Goal: Task Accomplishment & Management: Use online tool/utility

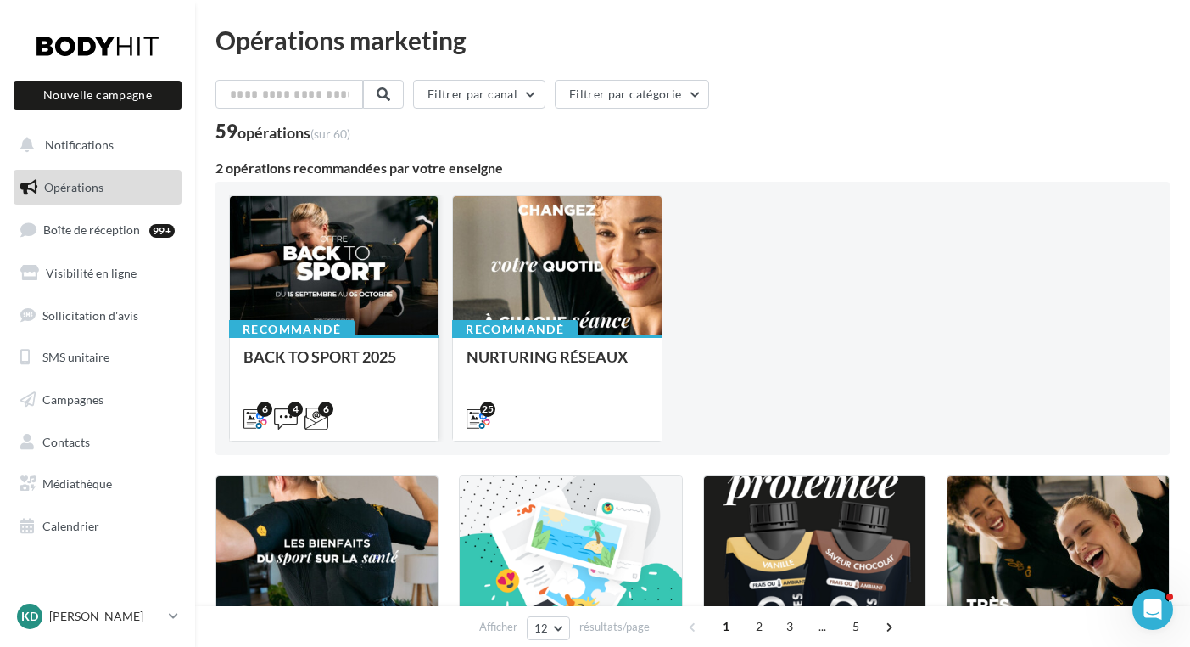
click at [356, 297] on div at bounding box center [334, 266] width 208 height 140
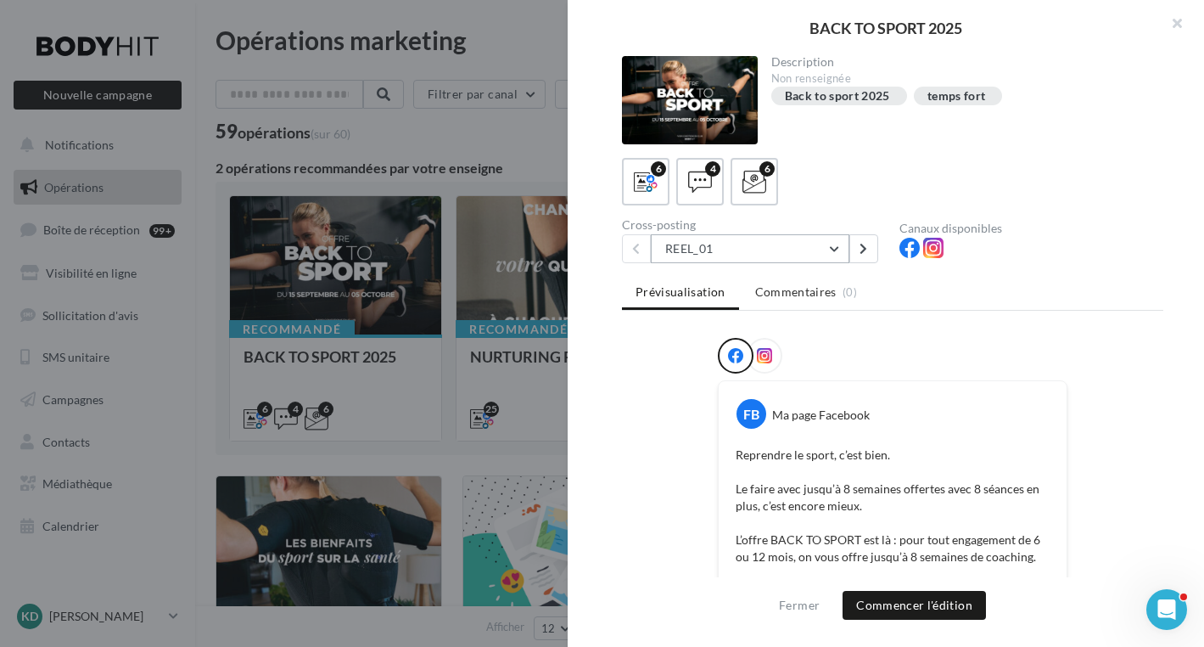
click at [835, 248] on button "REEL_01" at bounding box center [750, 248] width 199 height 29
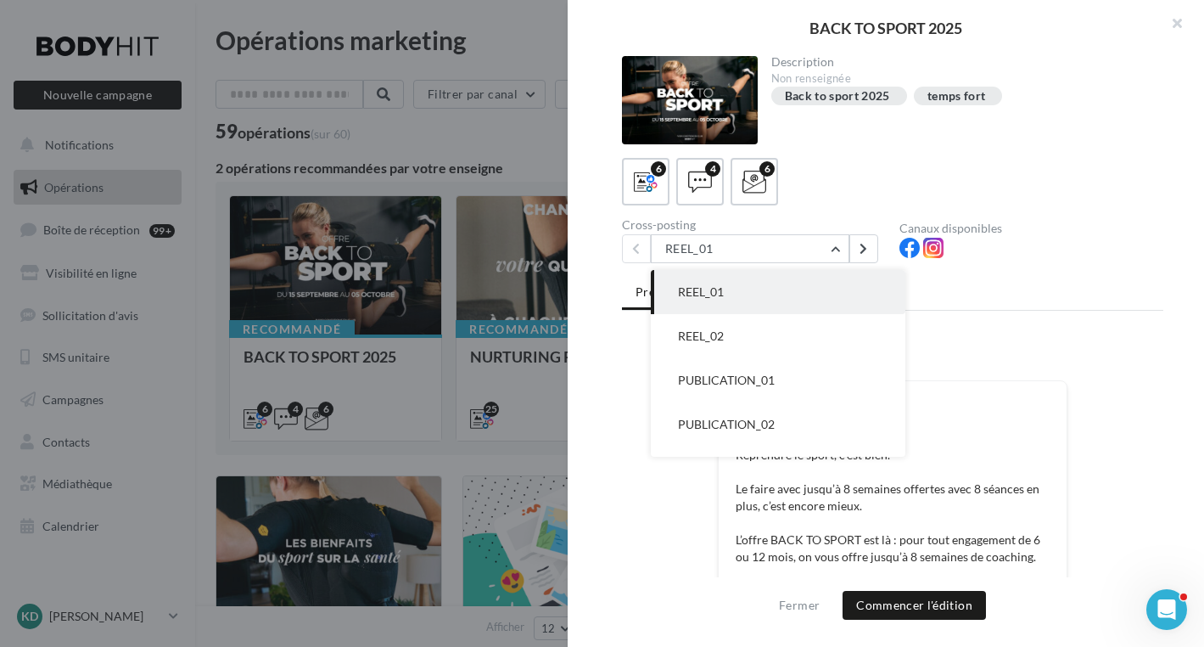
click at [727, 333] on button "REEL_02" at bounding box center [778, 336] width 255 height 44
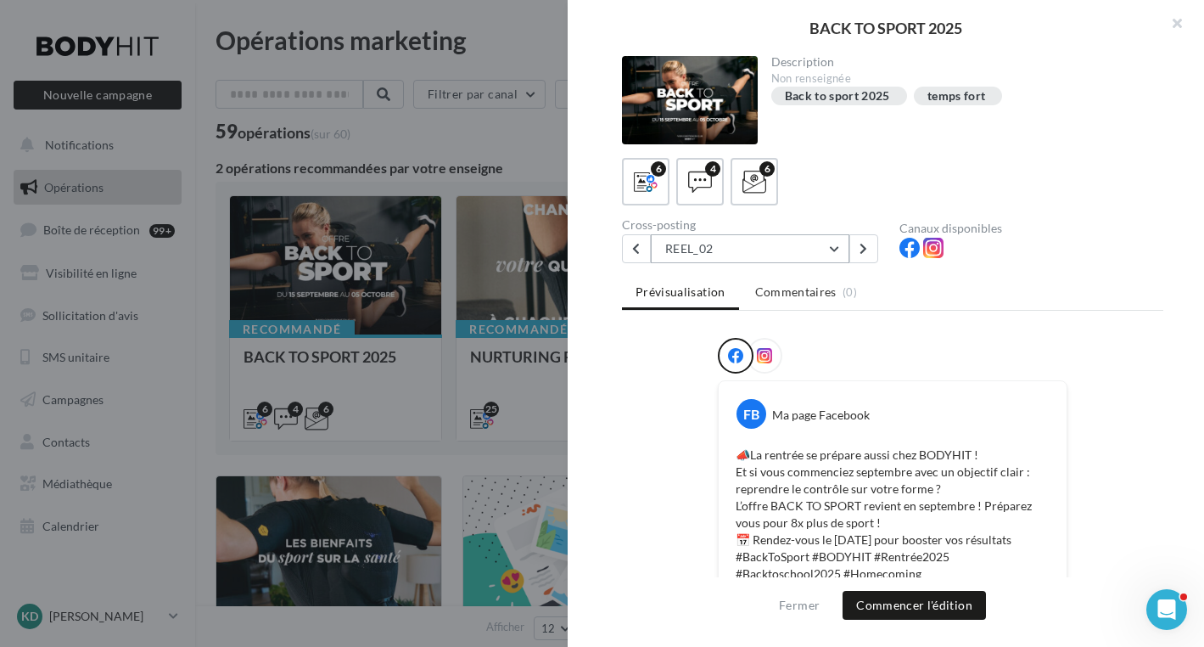
click at [837, 249] on button "REEL_02" at bounding box center [750, 248] width 199 height 29
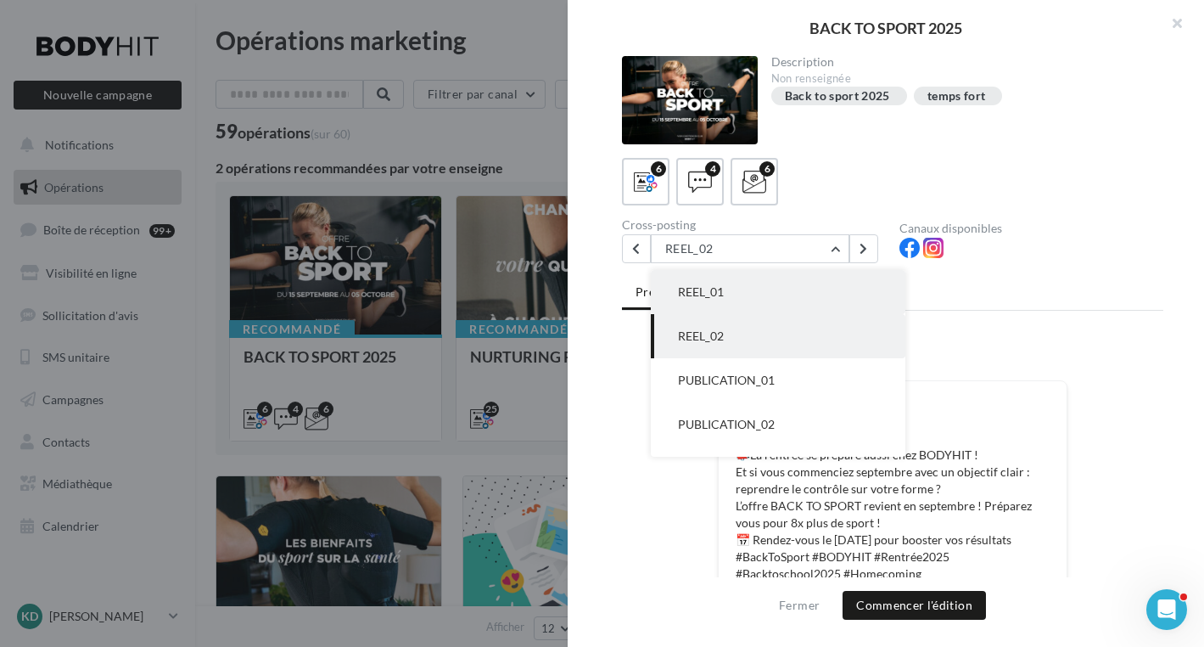
click at [720, 289] on span "REEL_01" at bounding box center [701, 291] width 46 height 14
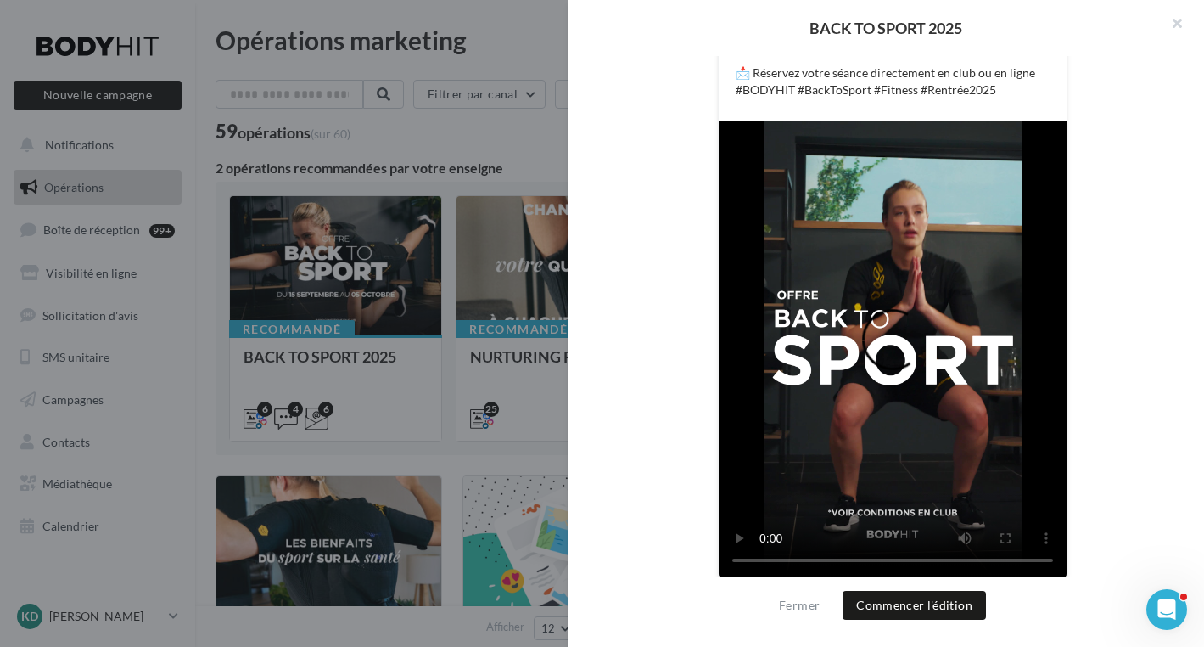
scroll to position [629, 0]
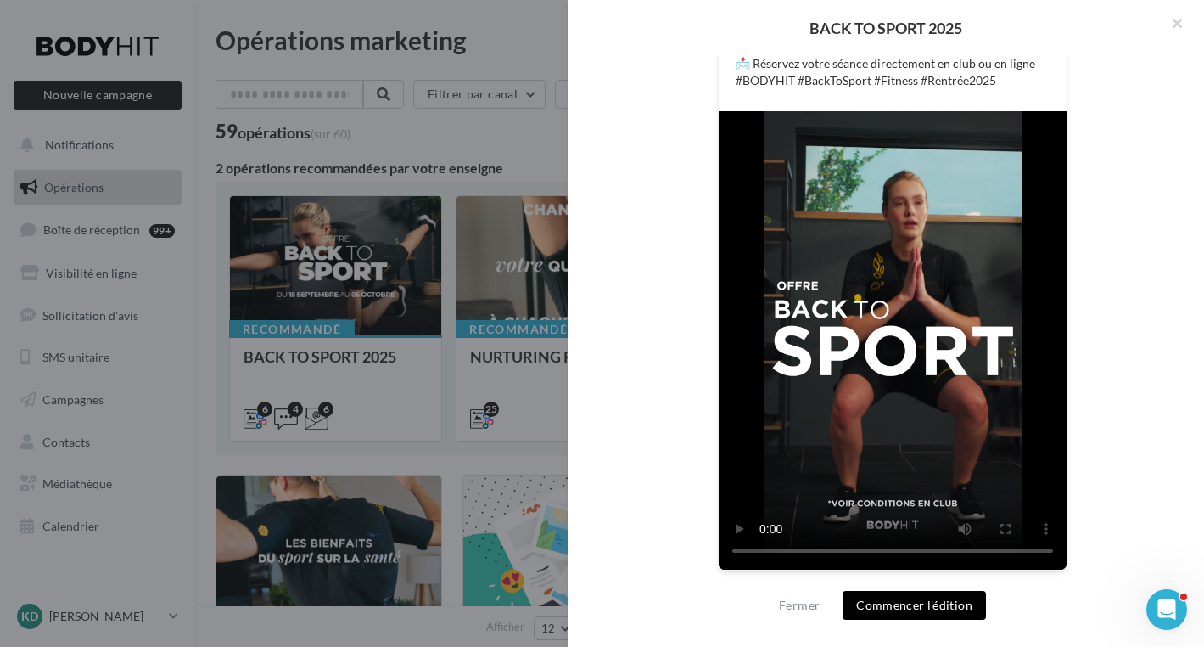
click at [954, 597] on button "Commencer l'édition" at bounding box center [914, 605] width 143 height 29
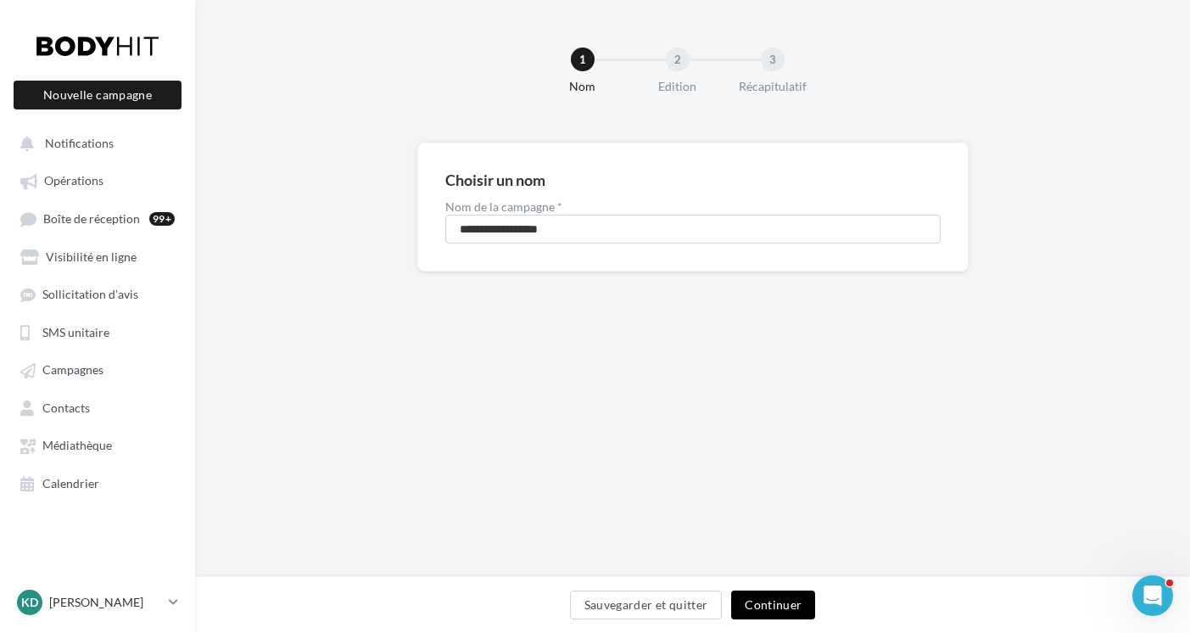
click at [763, 611] on button "Continuer" at bounding box center [773, 605] width 84 height 29
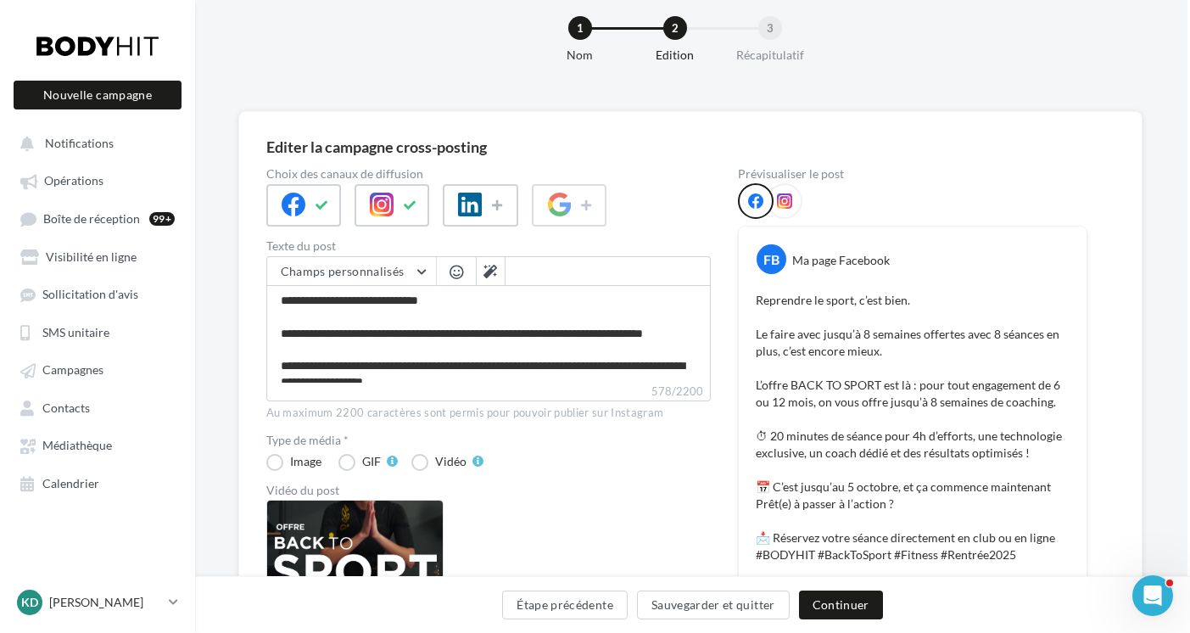
scroll to position [607, 3]
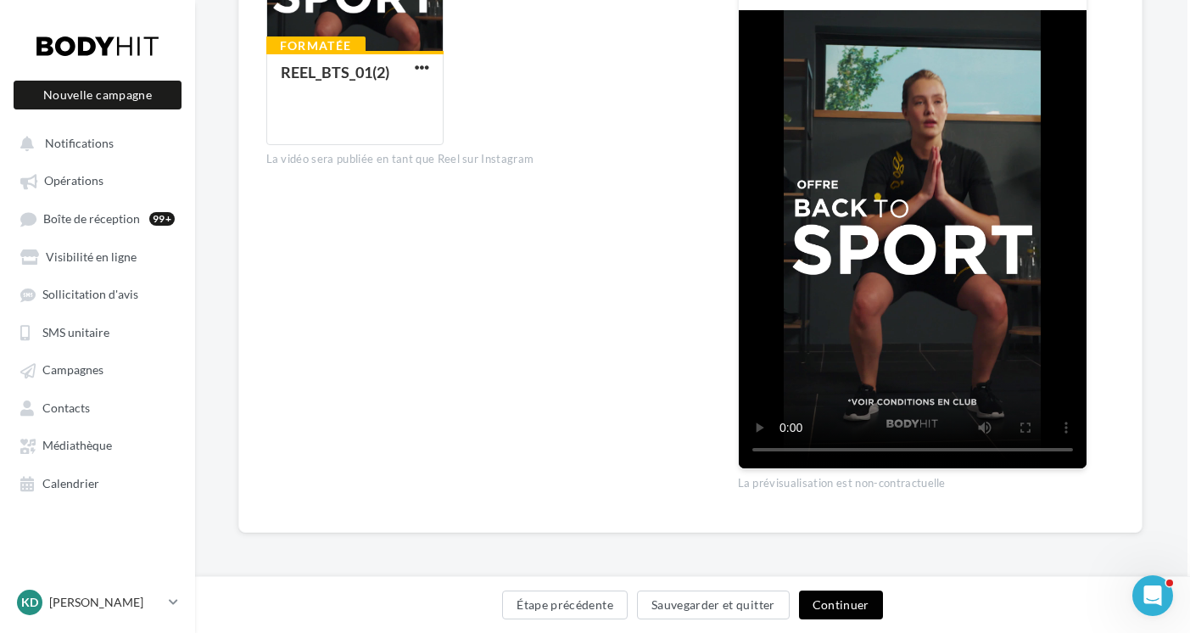
click at [838, 608] on button "Continuer" at bounding box center [841, 605] width 84 height 29
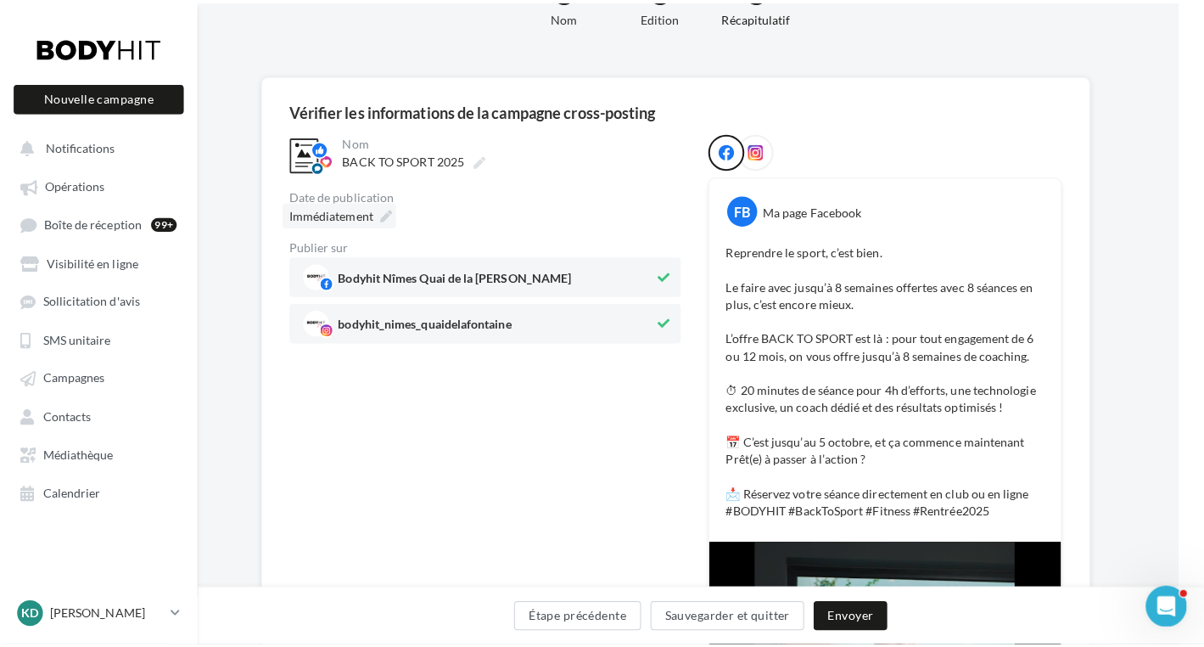
scroll to position [69, 25]
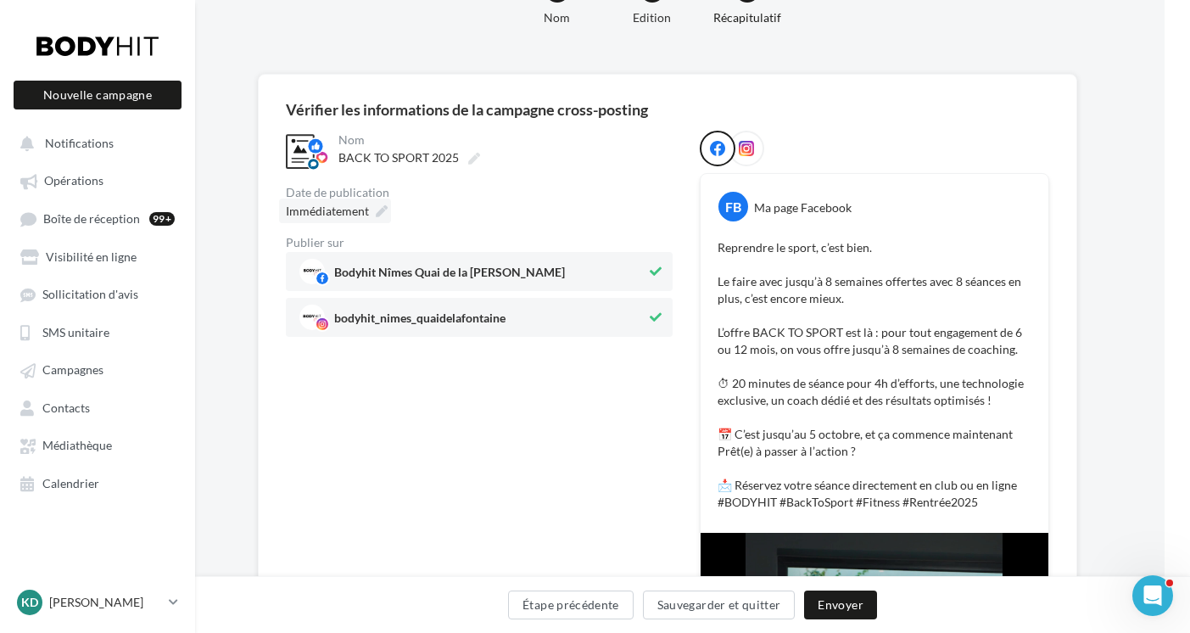
click at [378, 206] on icon at bounding box center [382, 211] width 12 height 12
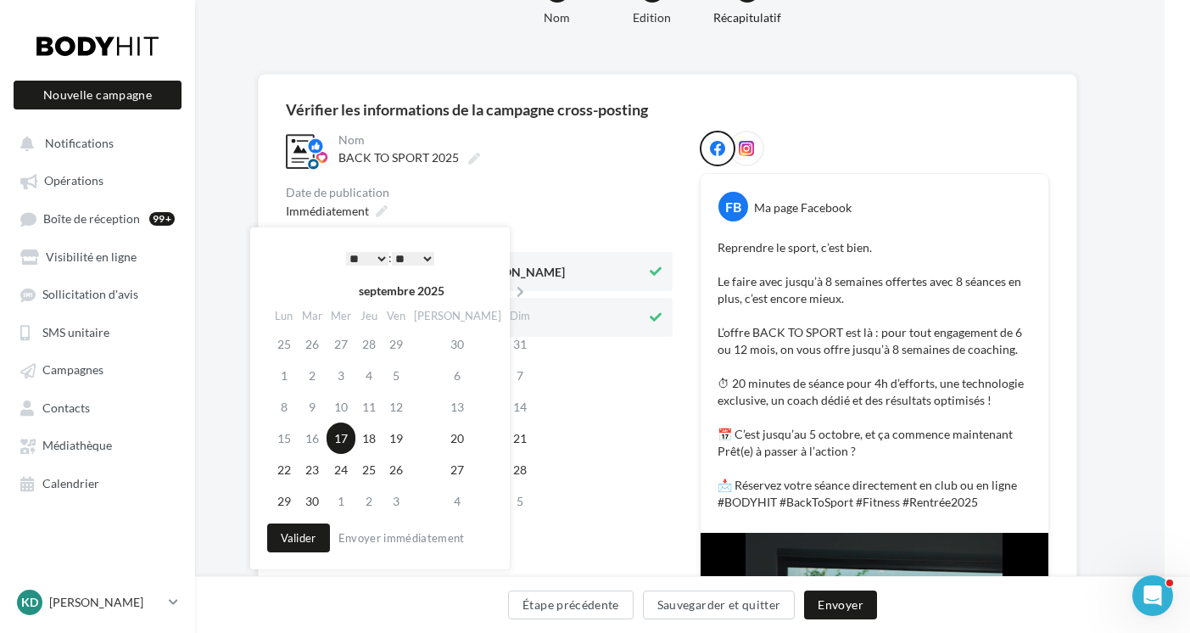
click at [381, 259] on select "* * * * * * * * * * ** ** ** ** ** ** ** ** ** ** ** ** ** **" at bounding box center [367, 259] width 42 height 14
click at [308, 536] on button "Valider" at bounding box center [298, 538] width 63 height 29
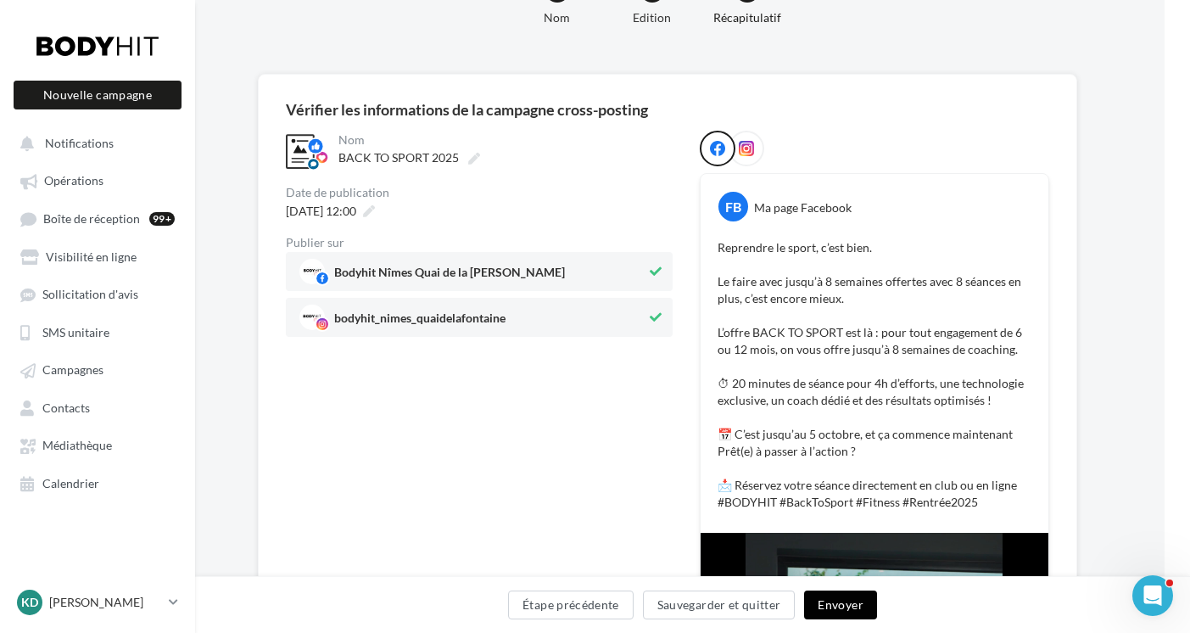
click at [832, 603] on button "Envoyer" at bounding box center [840, 605] width 72 height 29
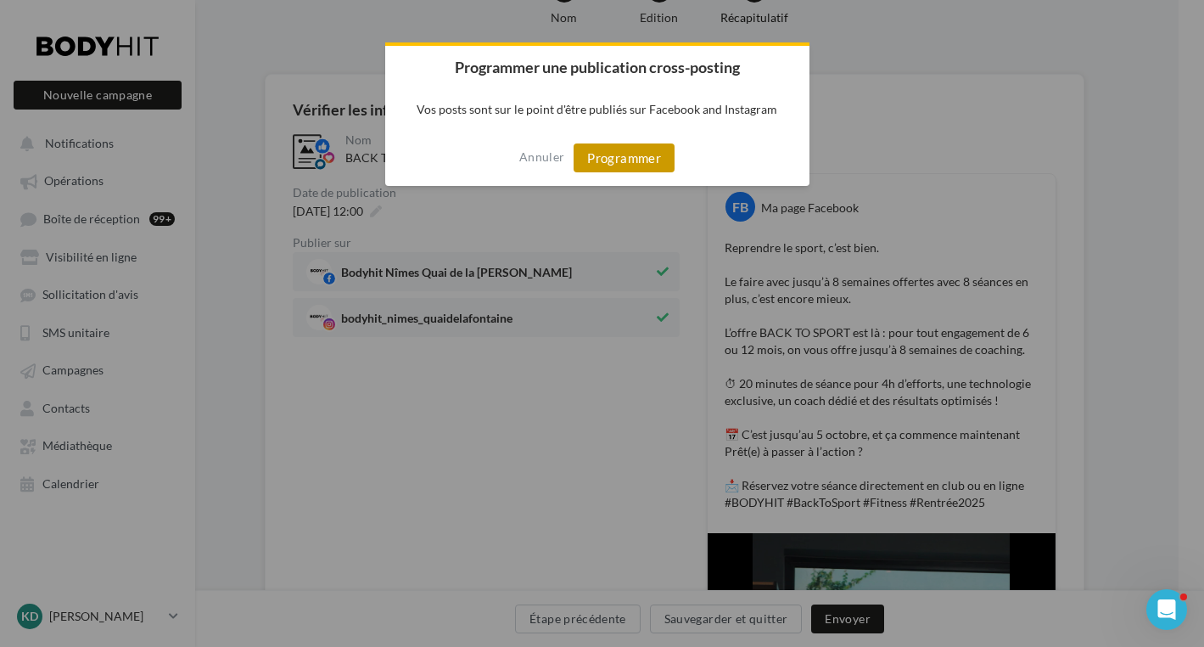
click at [599, 163] on button "Programmer" at bounding box center [624, 157] width 101 height 29
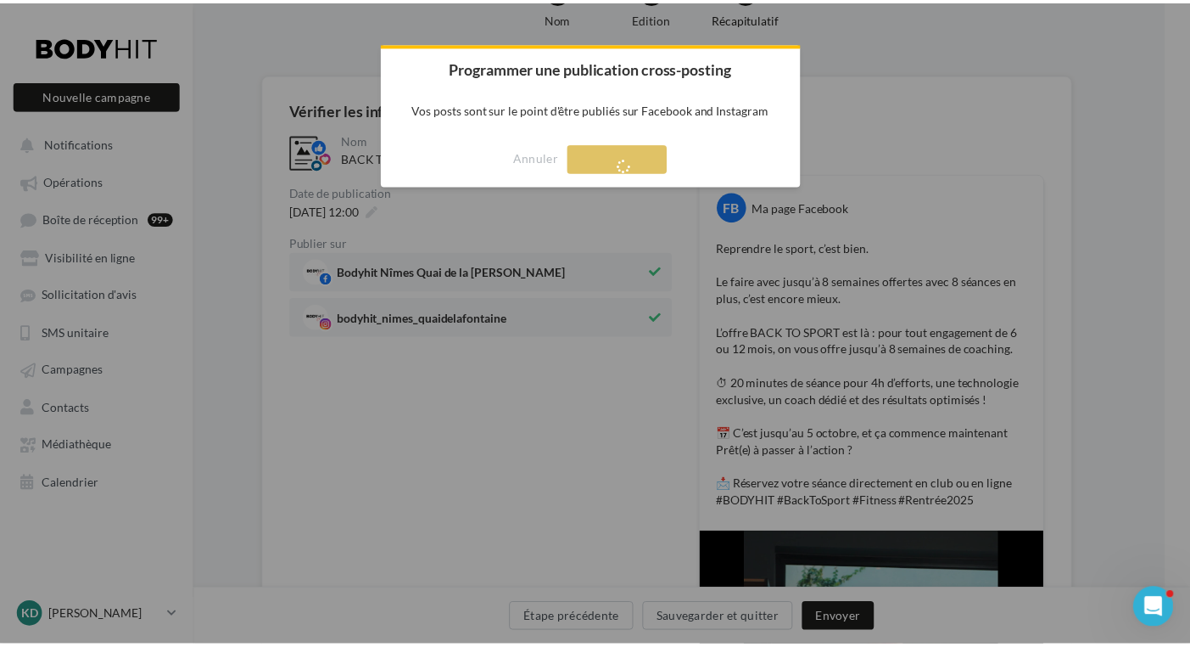
scroll to position [27, 0]
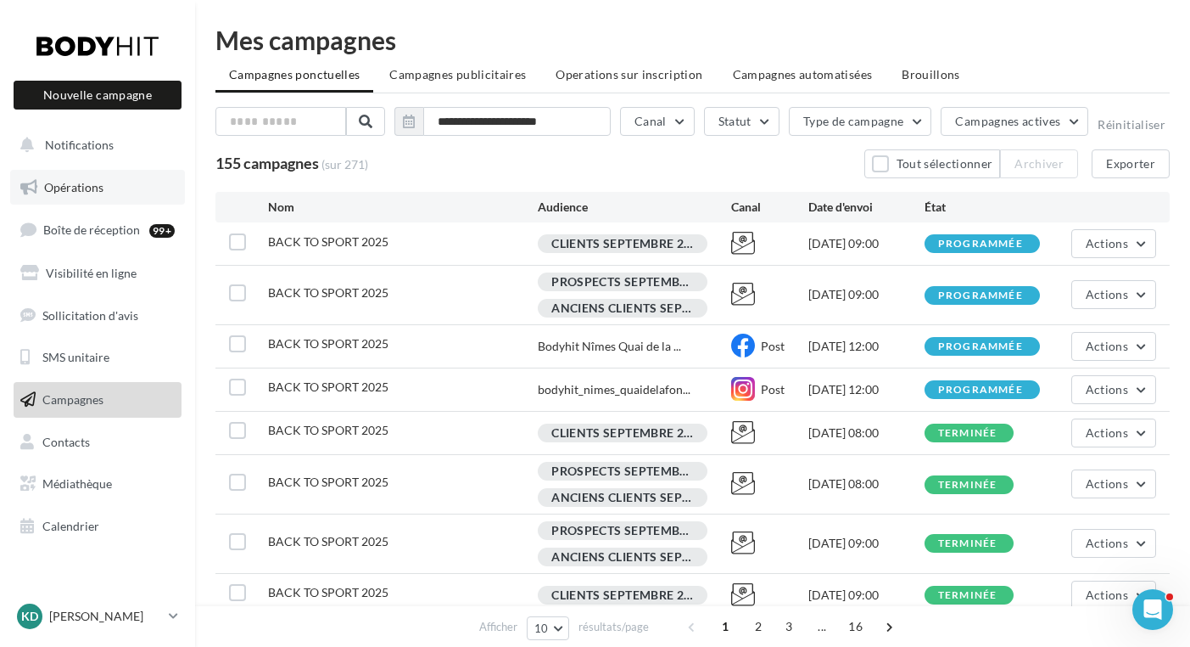
click at [70, 191] on span "Opérations" at bounding box center [73, 187] width 59 height 14
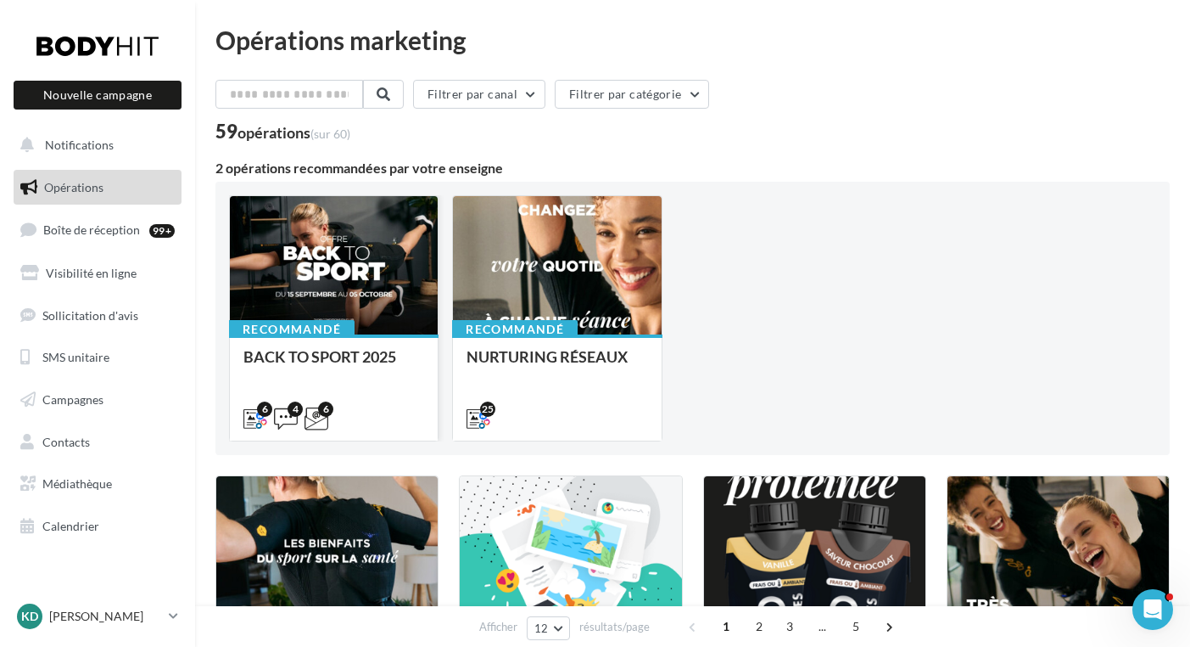
click at [346, 274] on div at bounding box center [334, 266] width 208 height 140
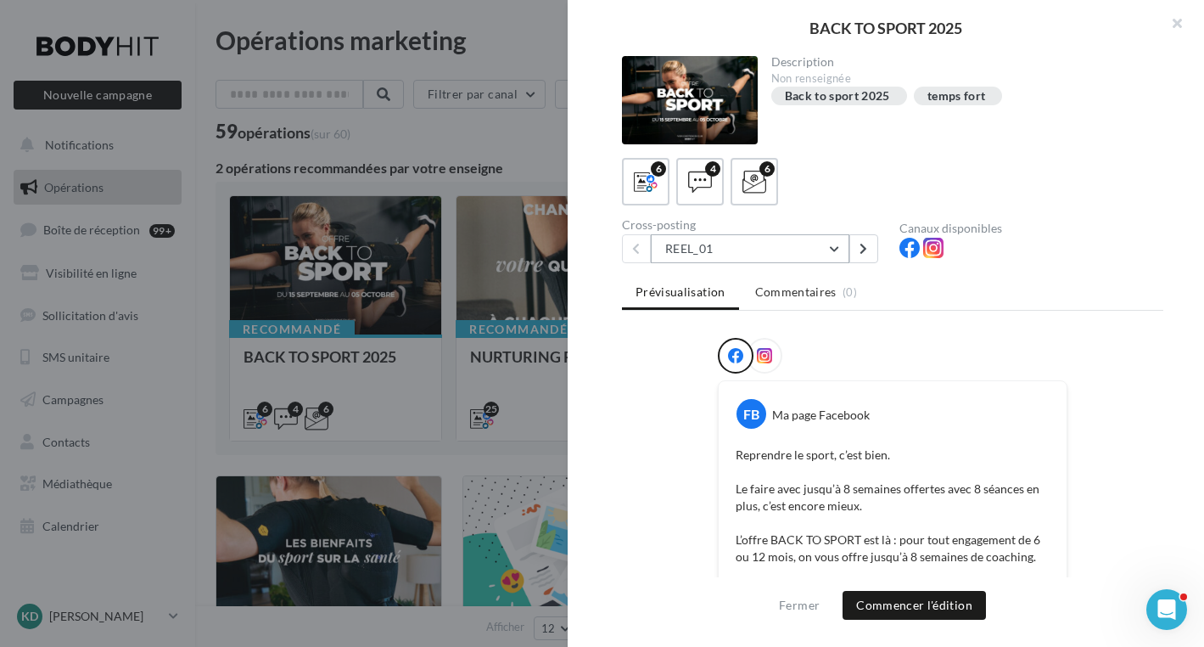
click at [829, 241] on button "REEL_01" at bounding box center [750, 248] width 199 height 29
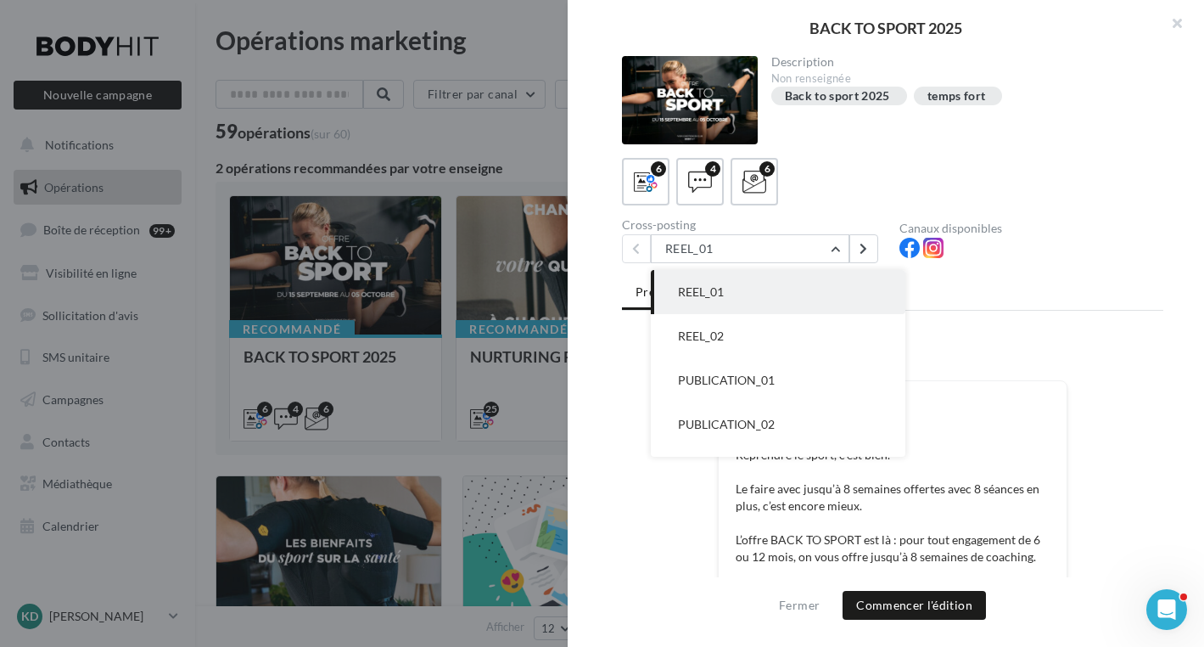
click at [742, 376] on span "PUBLICATION_01" at bounding box center [726, 380] width 97 height 14
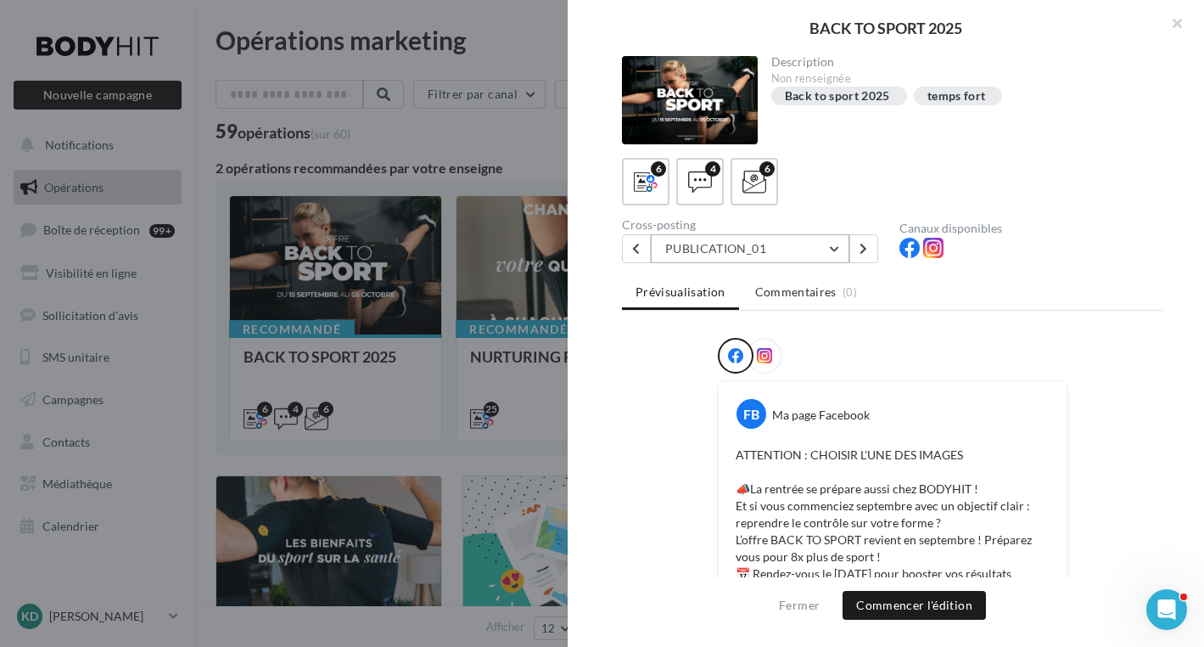
click at [832, 249] on button "PUBLICATION_01" at bounding box center [750, 248] width 199 height 29
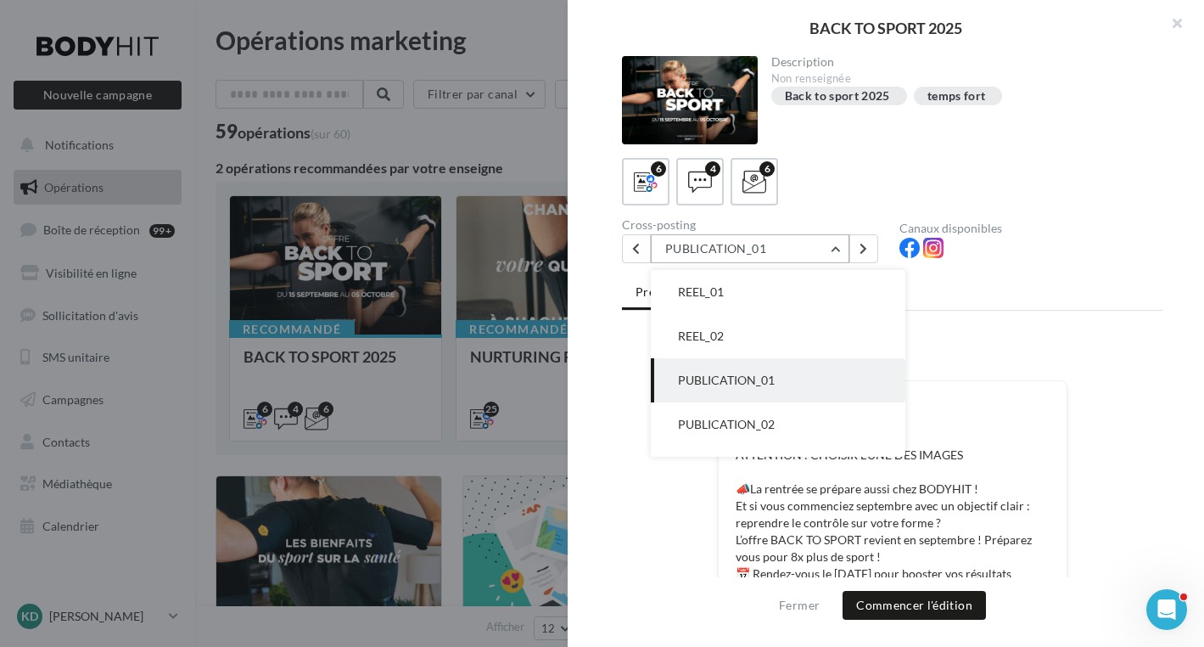
scroll to position [44, 0]
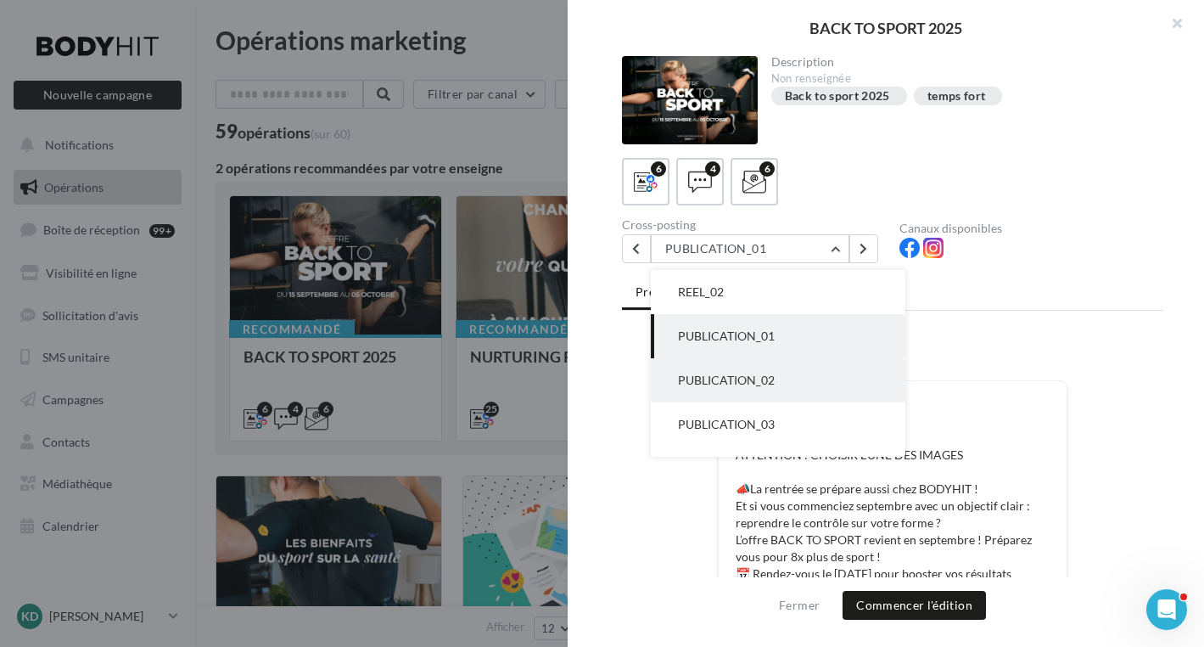
drag, startPoint x: 715, startPoint y: 388, endPoint x: 754, endPoint y: 383, distance: 39.4
click at [715, 387] on button "PUBLICATION_02" at bounding box center [778, 380] width 255 height 44
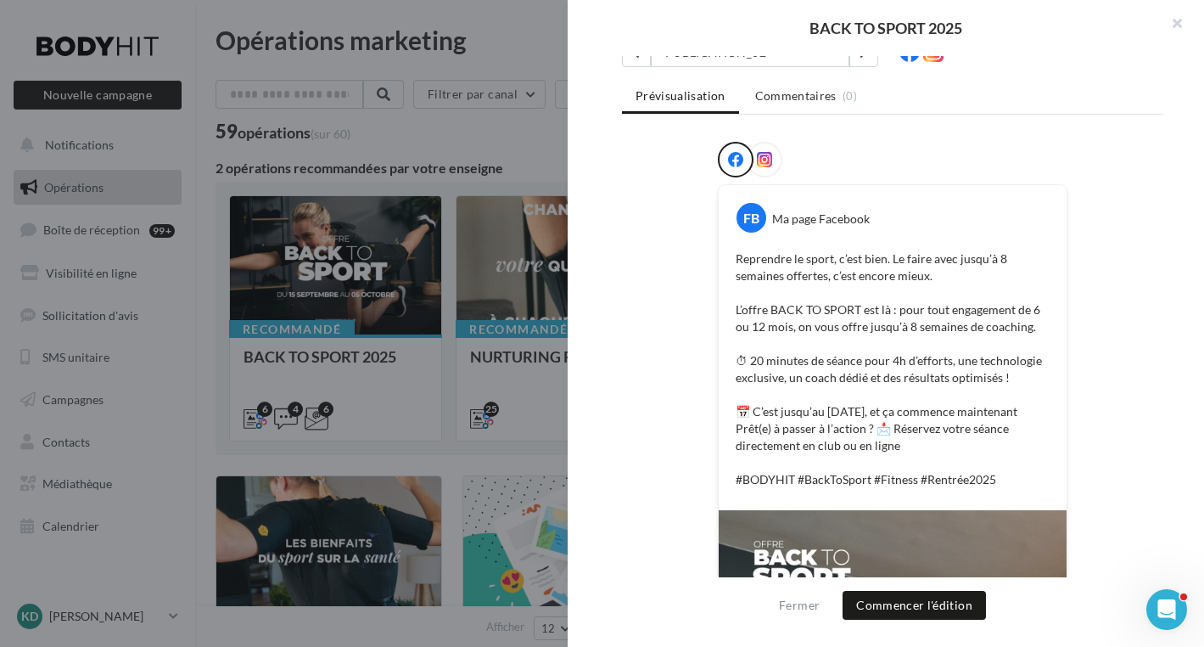
scroll to position [0, 0]
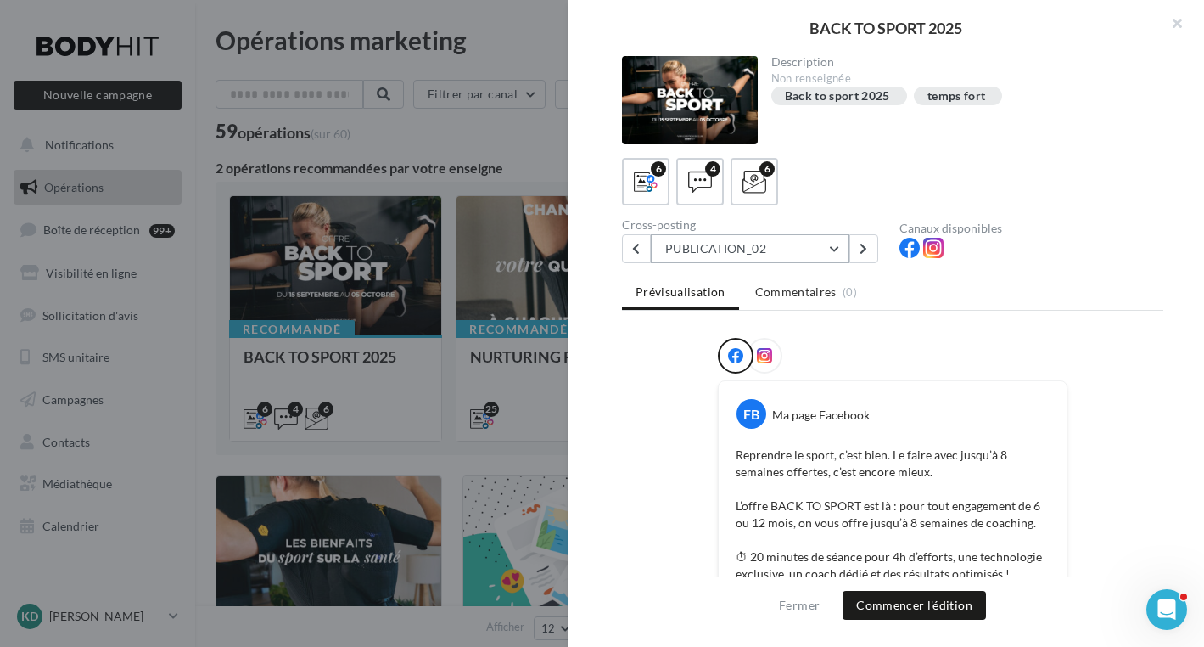
click at [833, 246] on button "PUBLICATION_02" at bounding box center [750, 248] width 199 height 29
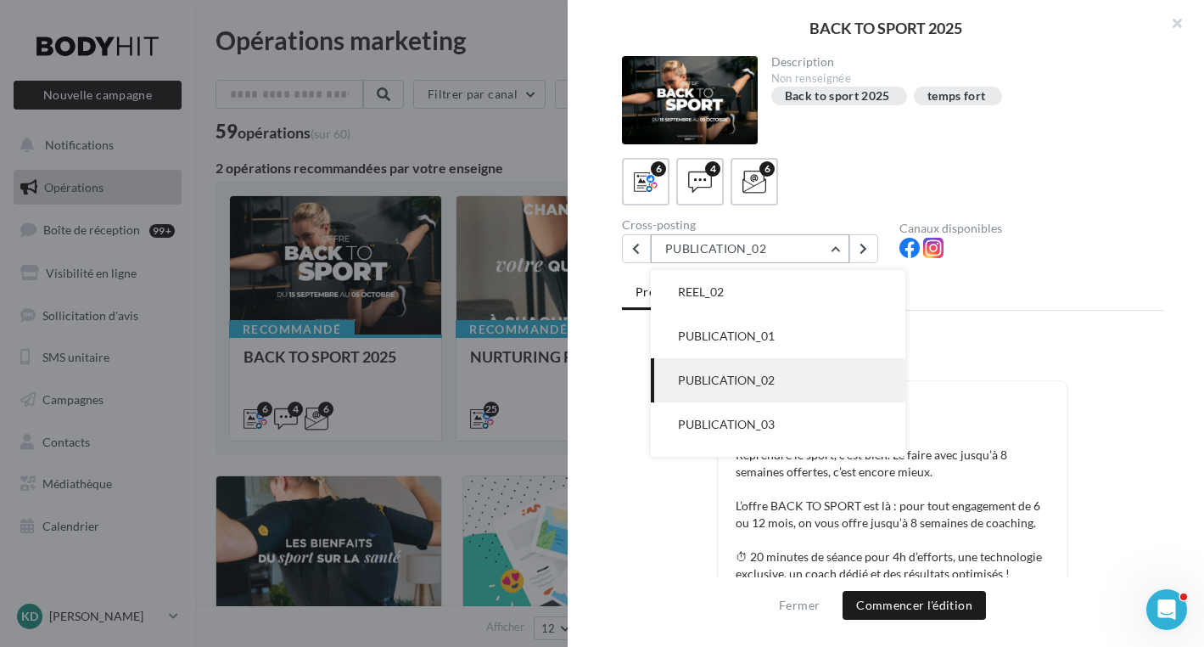
scroll to position [78, 0]
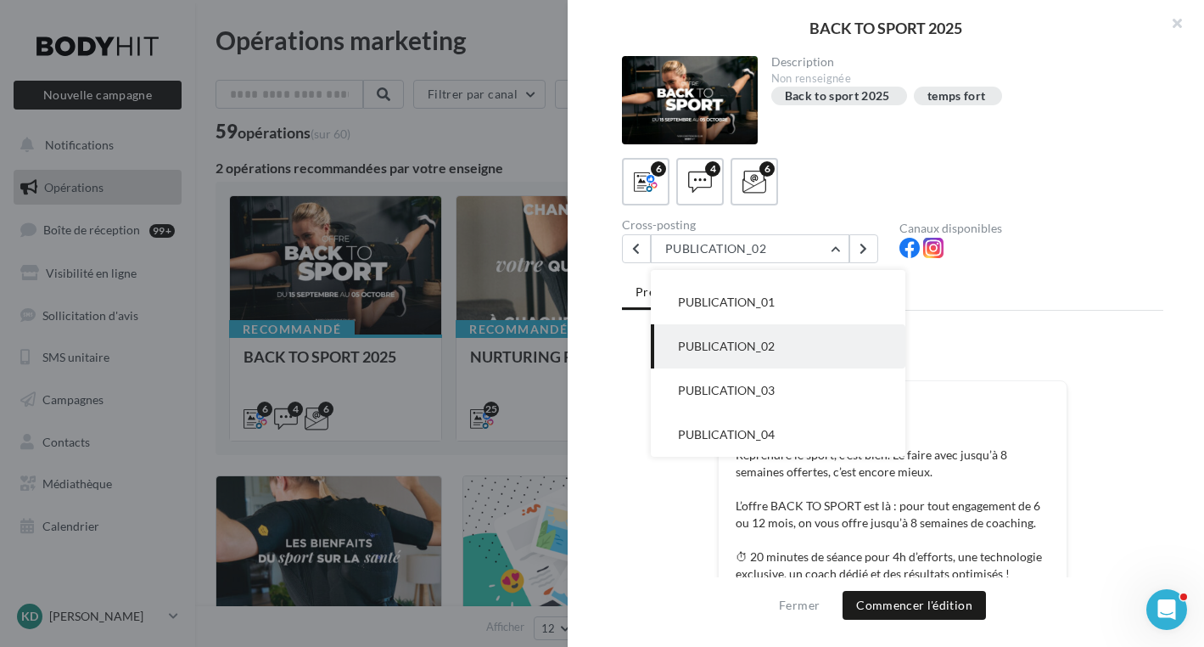
drag, startPoint x: 747, startPoint y: 386, endPoint x: 798, endPoint y: 389, distance: 51.8
click at [748, 386] on span "PUBLICATION_03" at bounding box center [726, 390] width 97 height 14
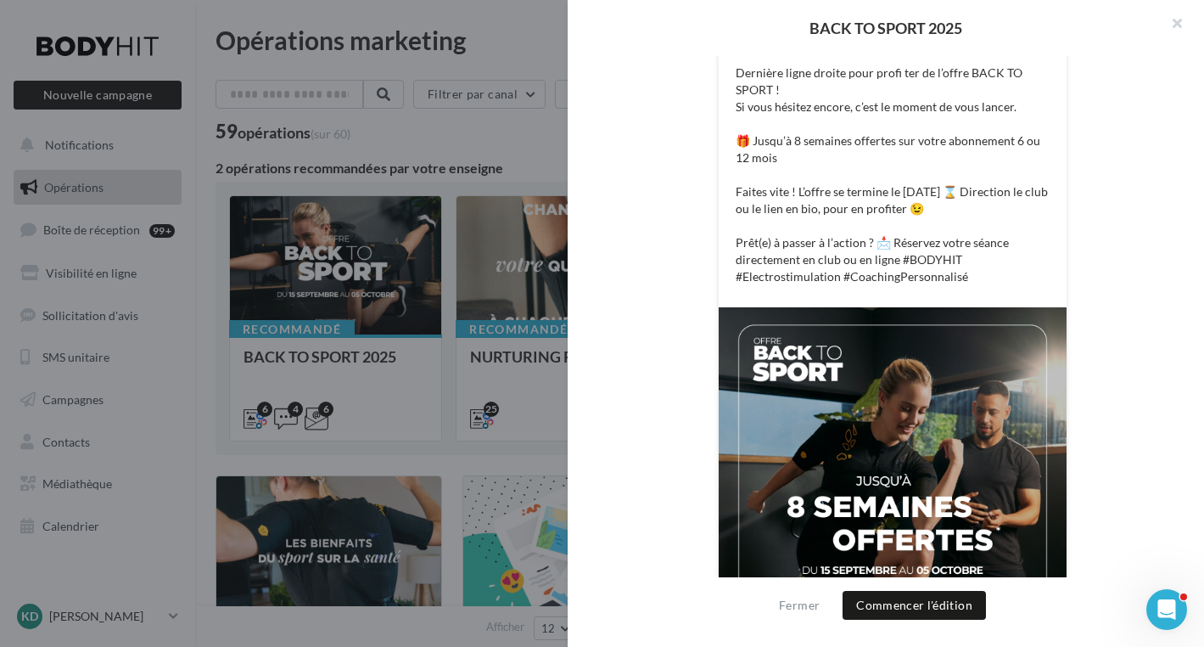
scroll to position [0, 0]
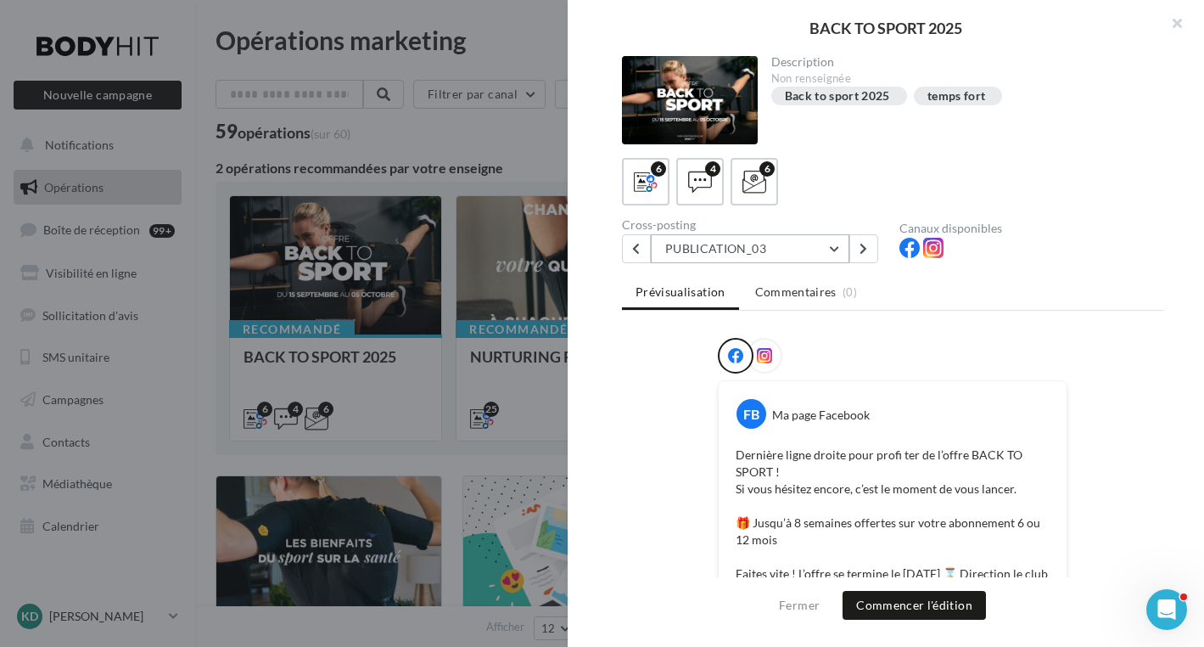
click at [820, 249] on button "PUBLICATION_03" at bounding box center [750, 248] width 199 height 29
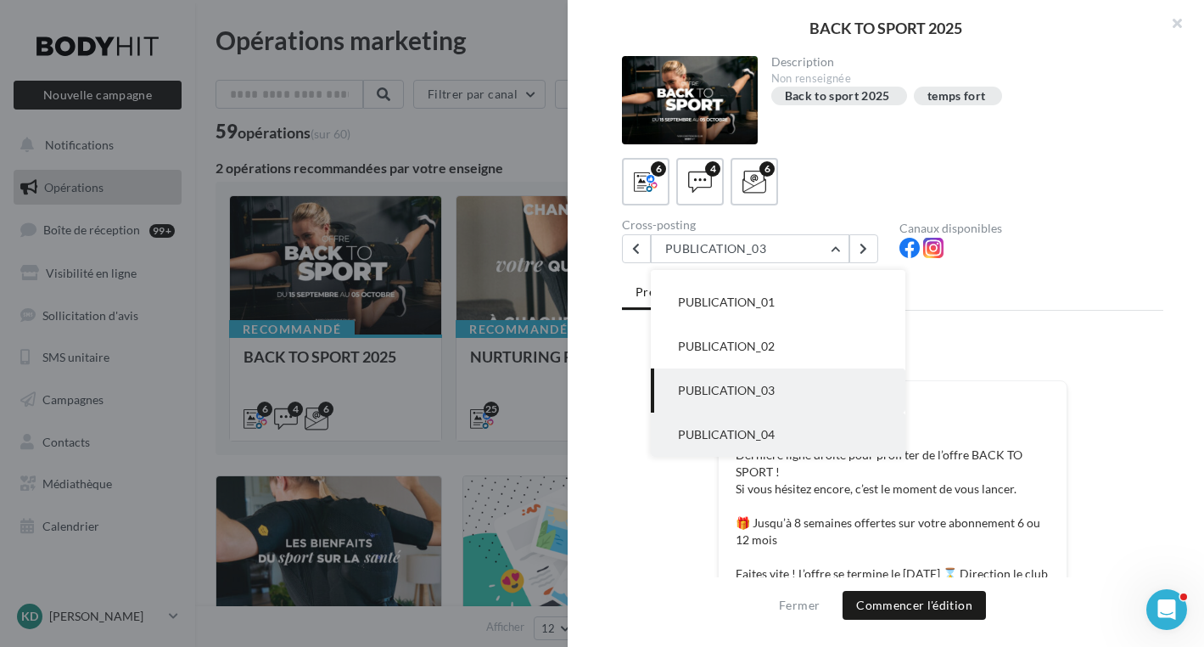
click at [767, 432] on span "PUBLICATION_04" at bounding box center [726, 434] width 97 height 14
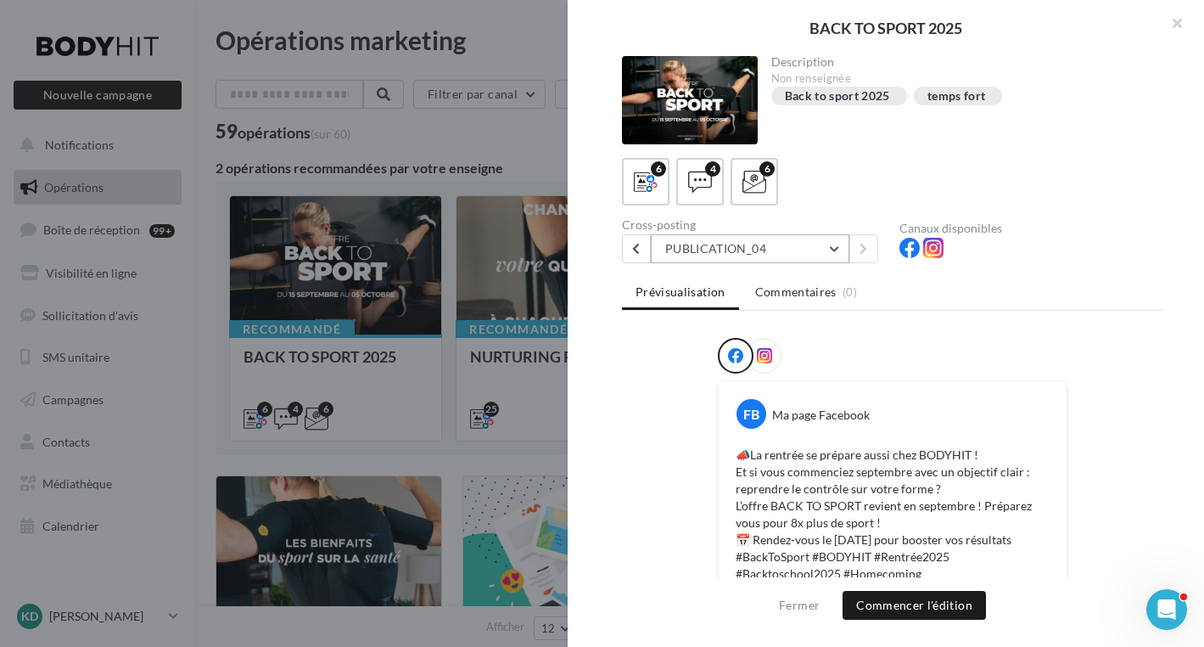
click at [835, 249] on button "PUBLICATION_04" at bounding box center [750, 248] width 199 height 29
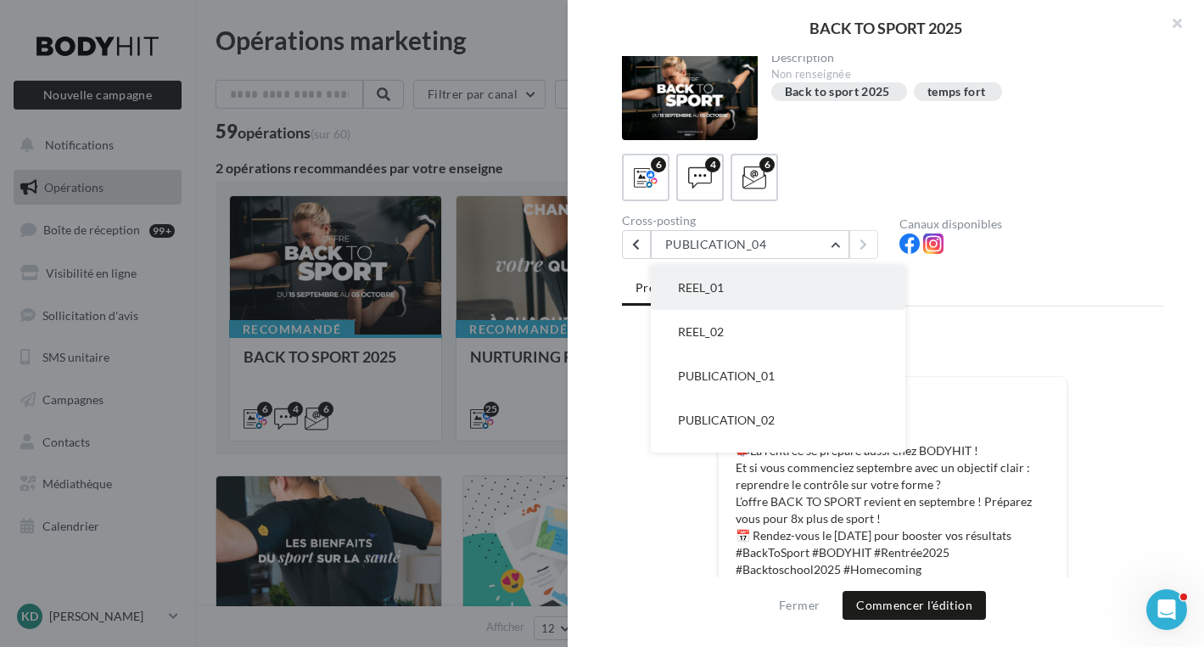
click at [716, 286] on span "REEL_01" at bounding box center [701, 287] width 46 height 14
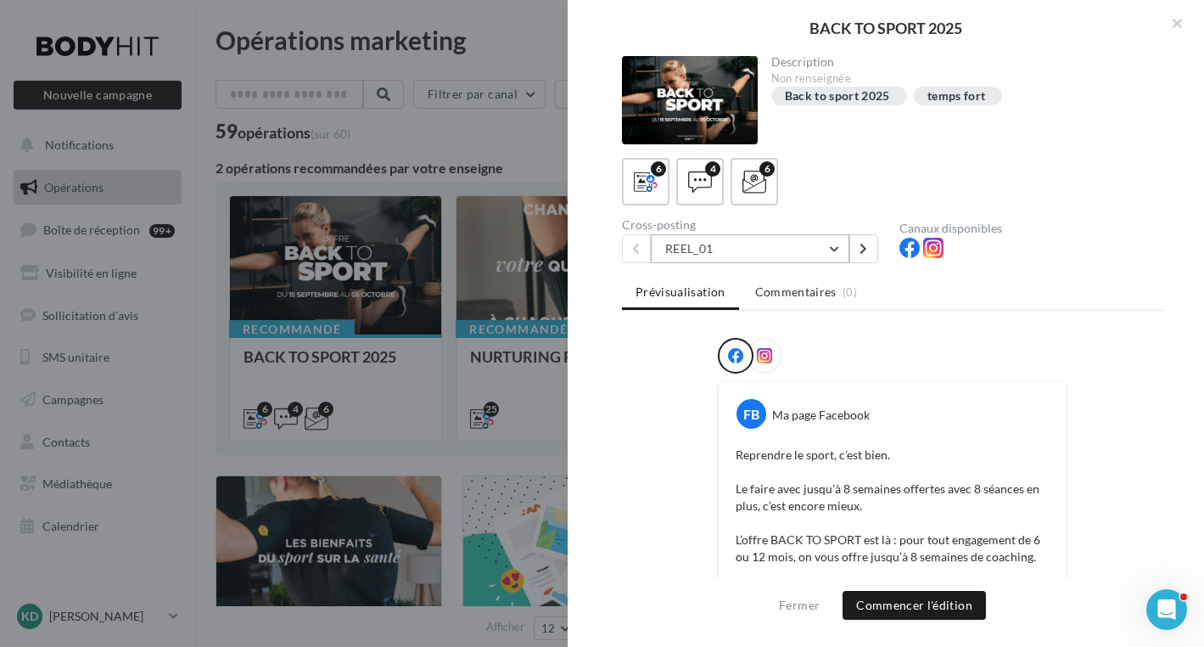
click at [771, 241] on button "REEL_01" at bounding box center [750, 248] width 199 height 29
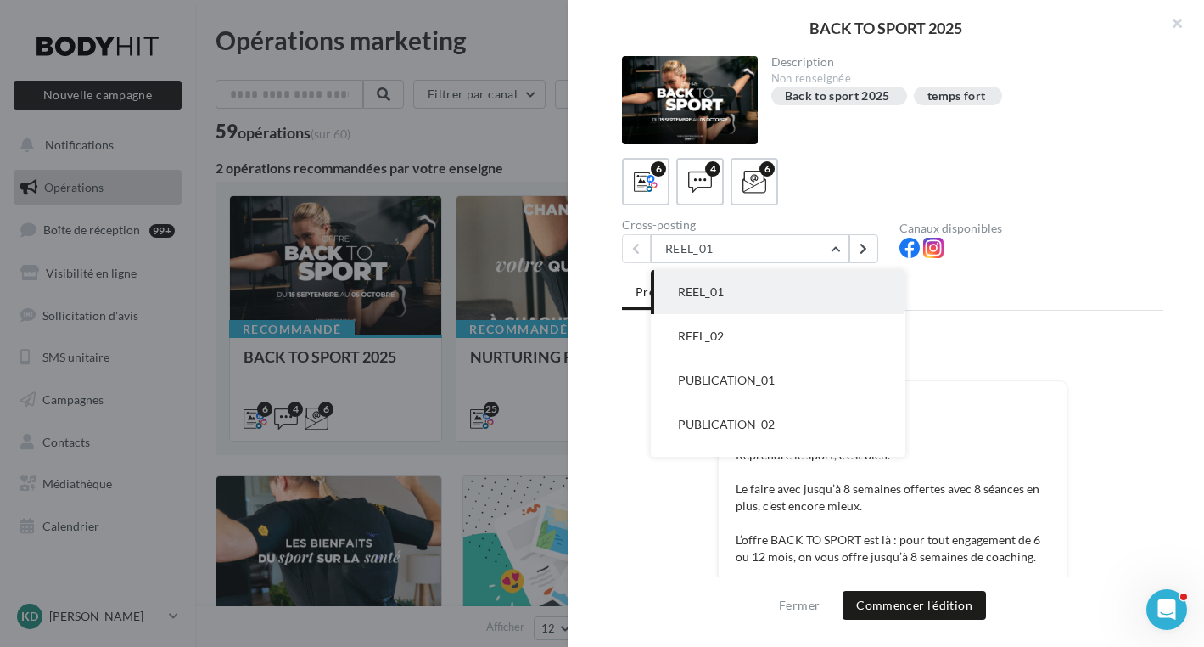
drag, startPoint x: 728, startPoint y: 330, endPoint x: 772, endPoint y: 329, distance: 44.1
click at [730, 329] on button "REEL_02" at bounding box center [778, 336] width 255 height 44
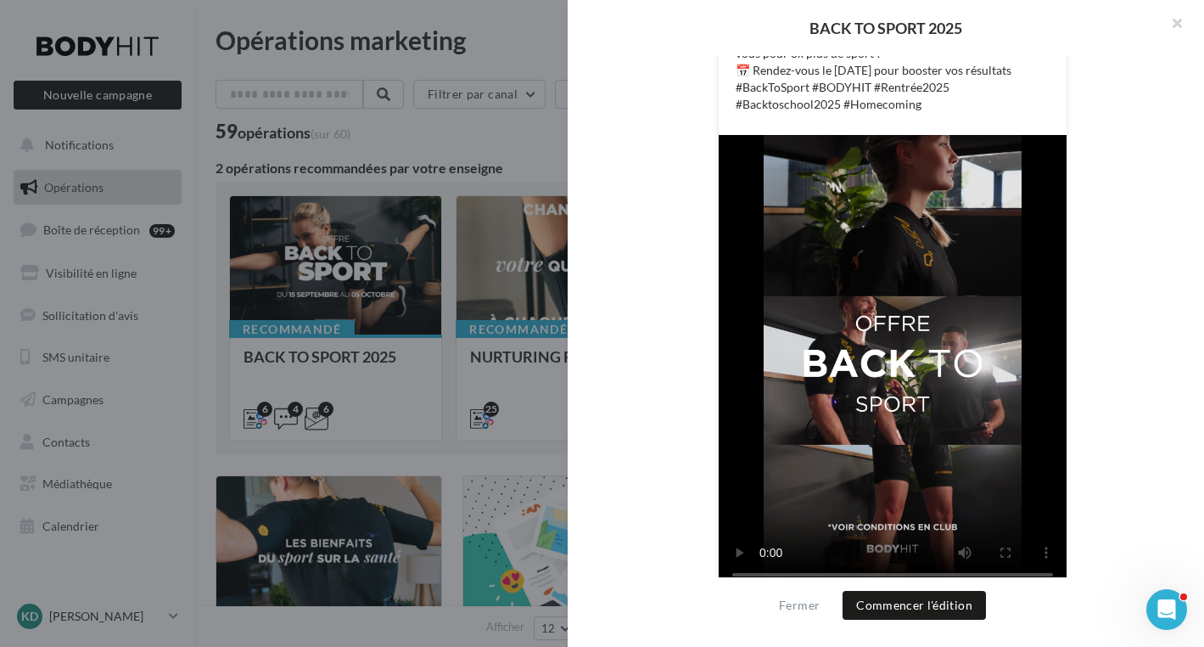
scroll to position [493, 0]
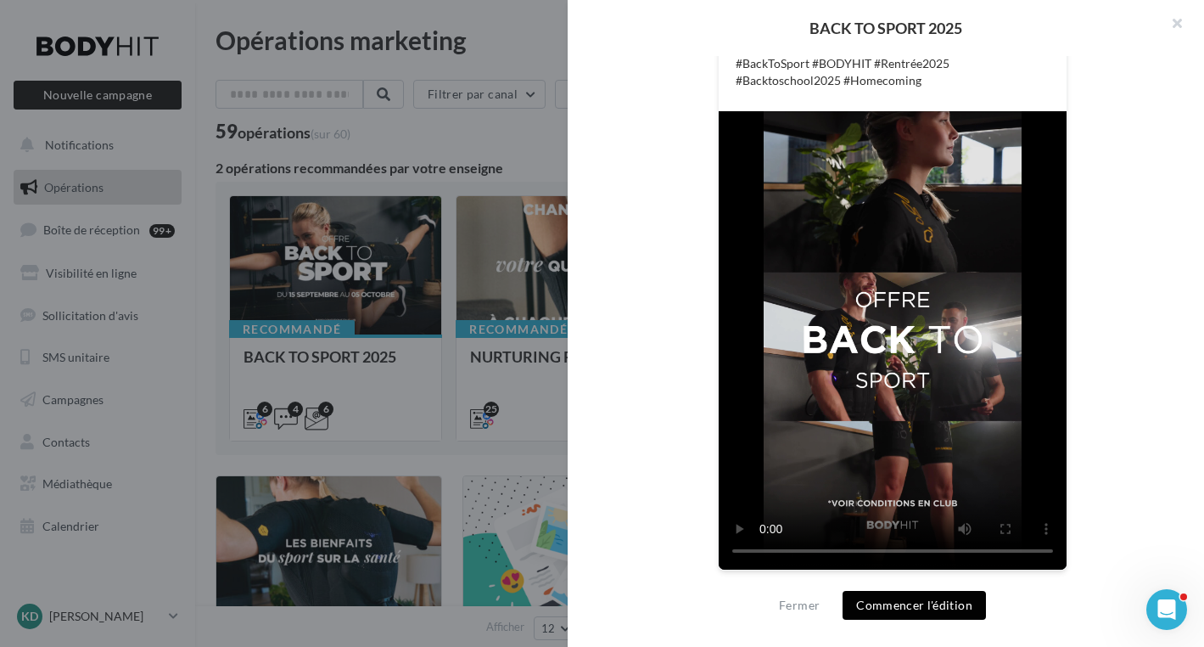
click at [871, 602] on button "Commencer l'édition" at bounding box center [914, 605] width 143 height 29
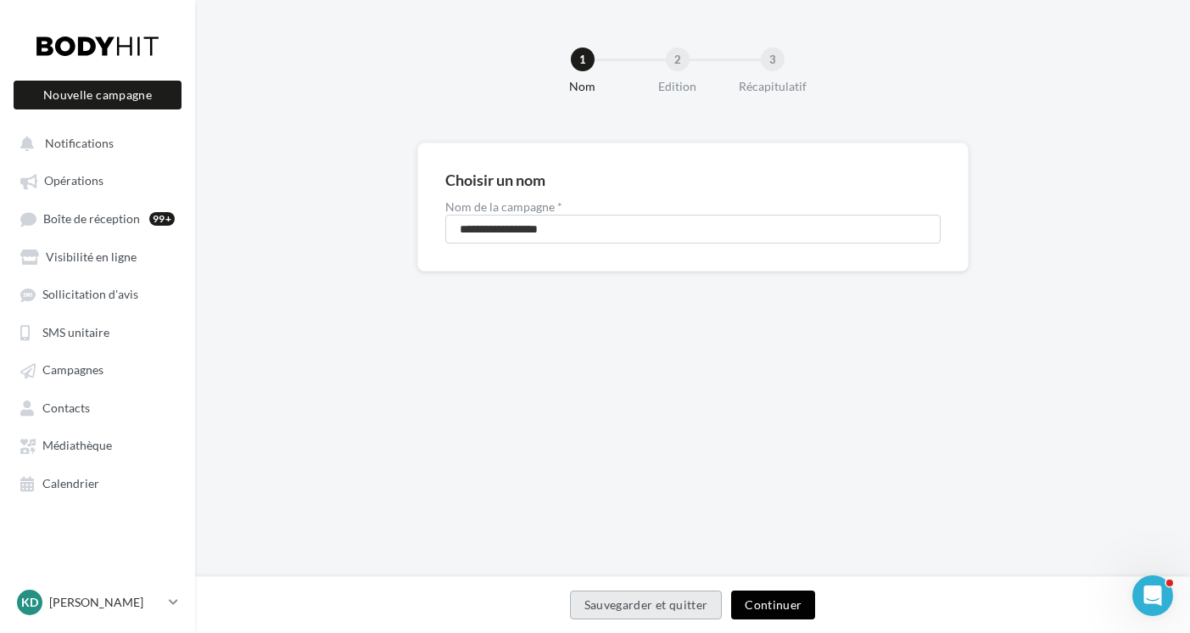
click at [771, 600] on button "Continuer" at bounding box center [773, 605] width 84 height 29
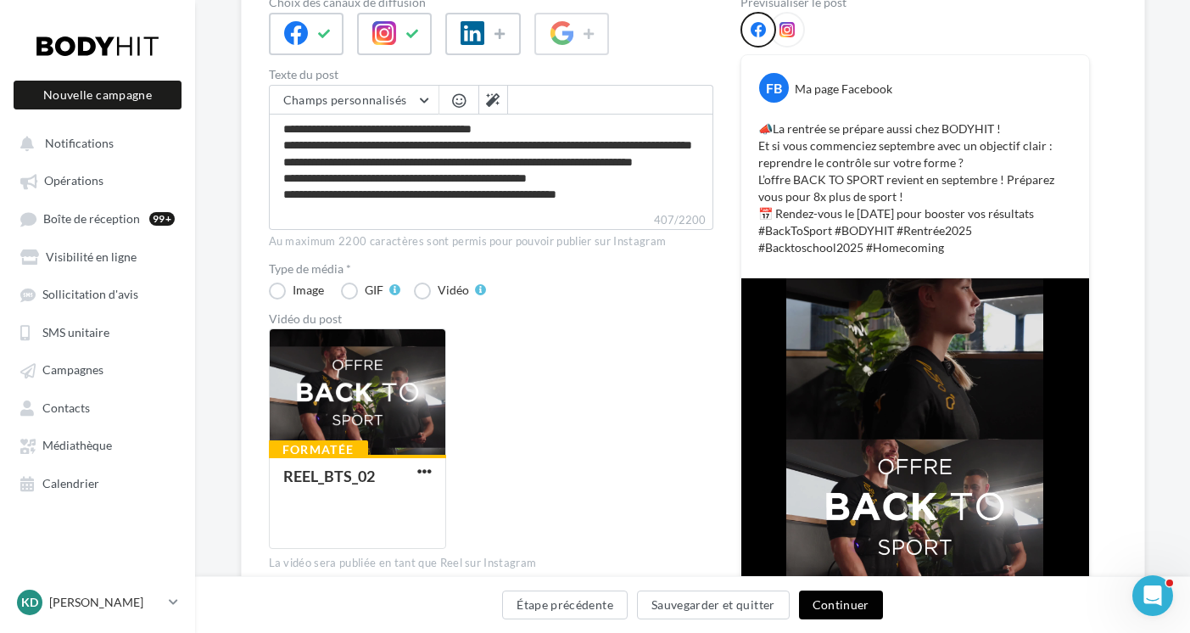
click at [836, 607] on button "Continuer" at bounding box center [841, 605] width 84 height 29
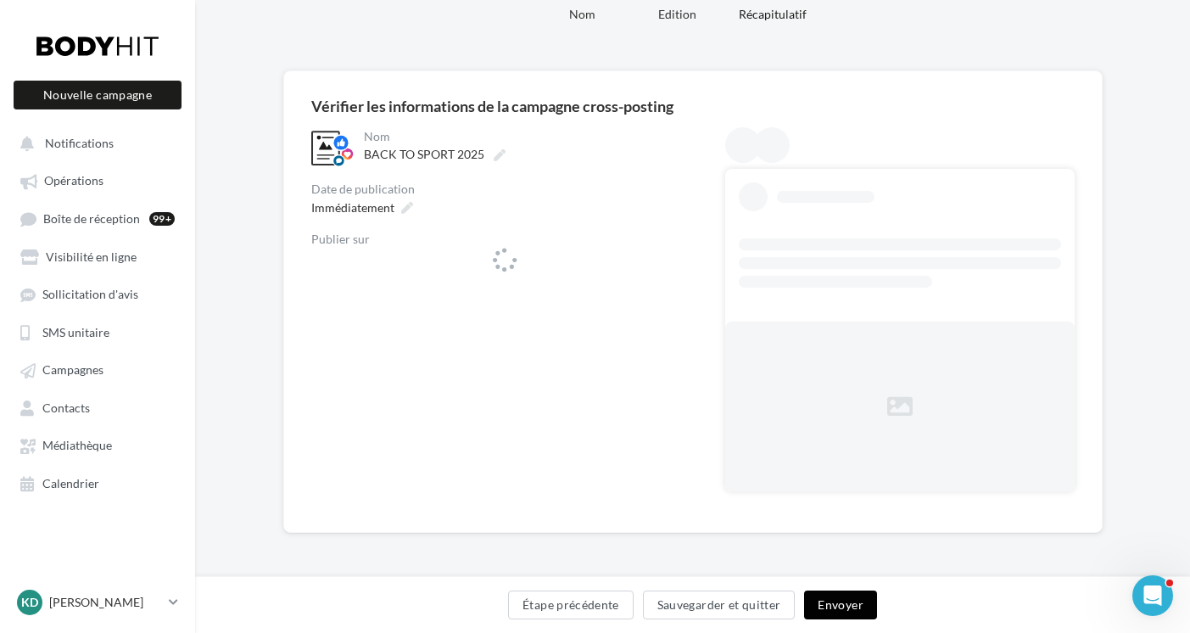
scroll to position [72, 0]
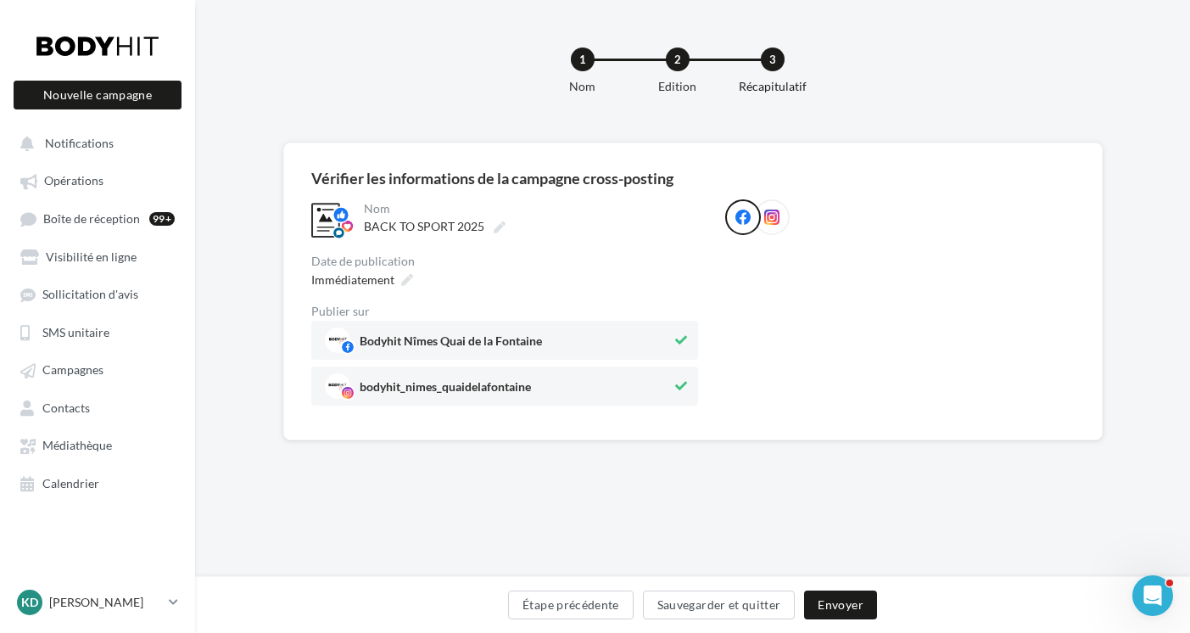
click at [356, 204] on div "**********" at bounding box center [504, 220] width 387 height 42
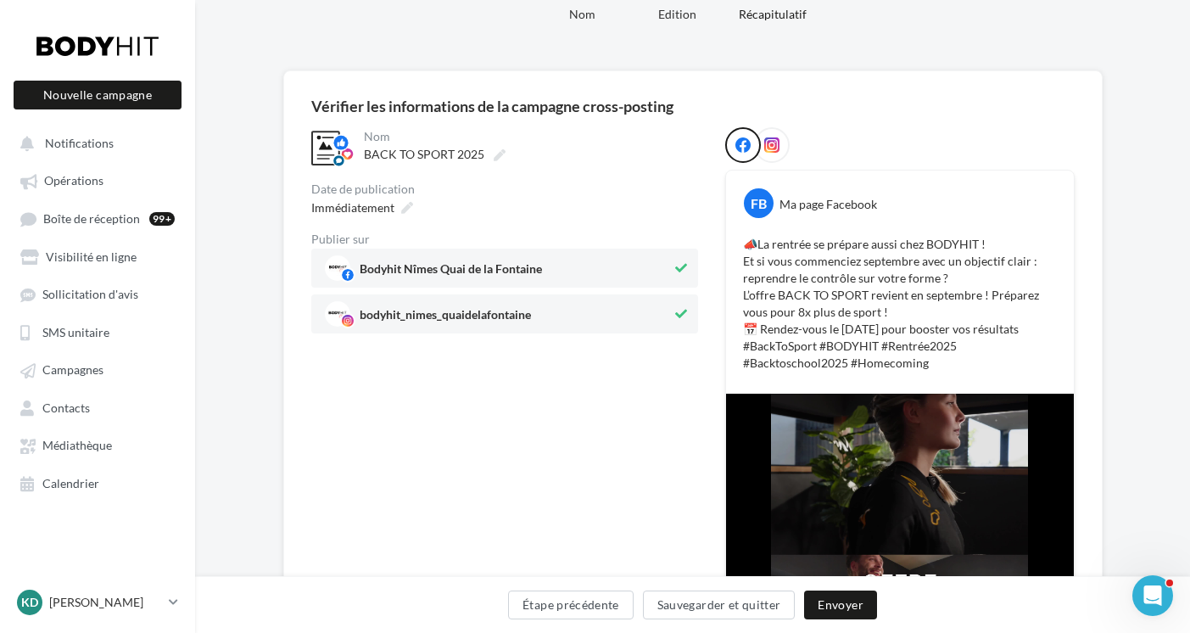
click at [376, 277] on span "Bodyhit Nîmes Quai de la Fontaine" at bounding box center [451, 272] width 182 height 19
click at [378, 207] on span "Immédiatement" at bounding box center [352, 207] width 83 height 14
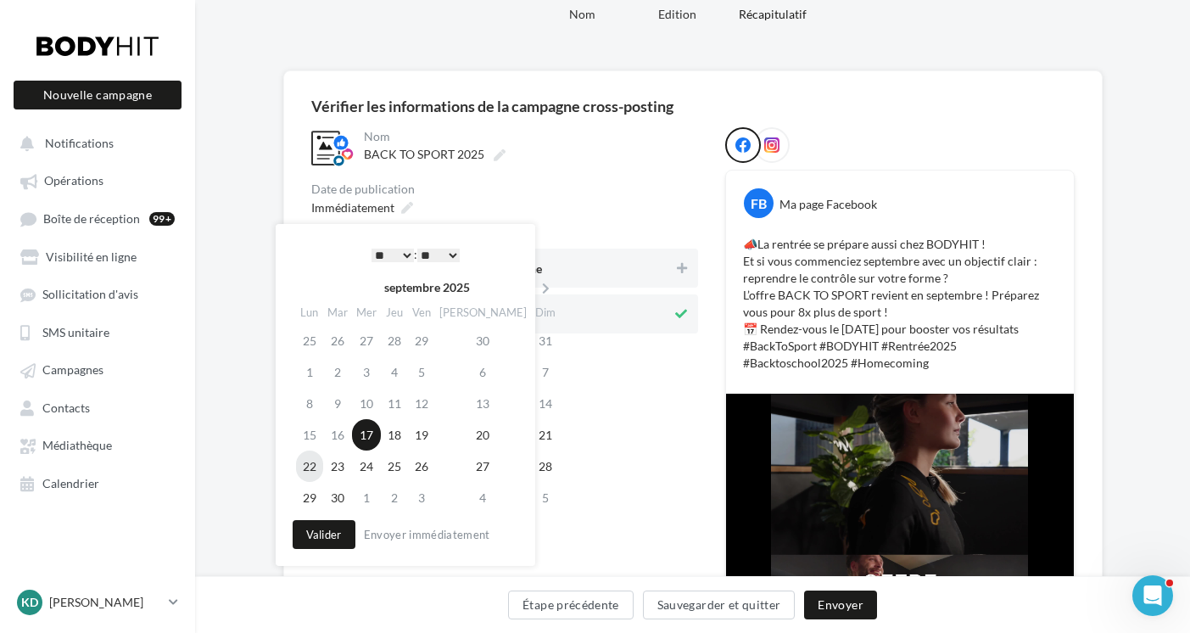
click at [314, 458] on td "22" at bounding box center [309, 466] width 27 height 31
click at [403, 253] on select "* * * * * * * * * * ** ** ** ** ** ** ** ** ** ** ** ** ** **" at bounding box center [393, 256] width 42 height 14
click at [322, 534] on button "Valider" at bounding box center [324, 534] width 63 height 29
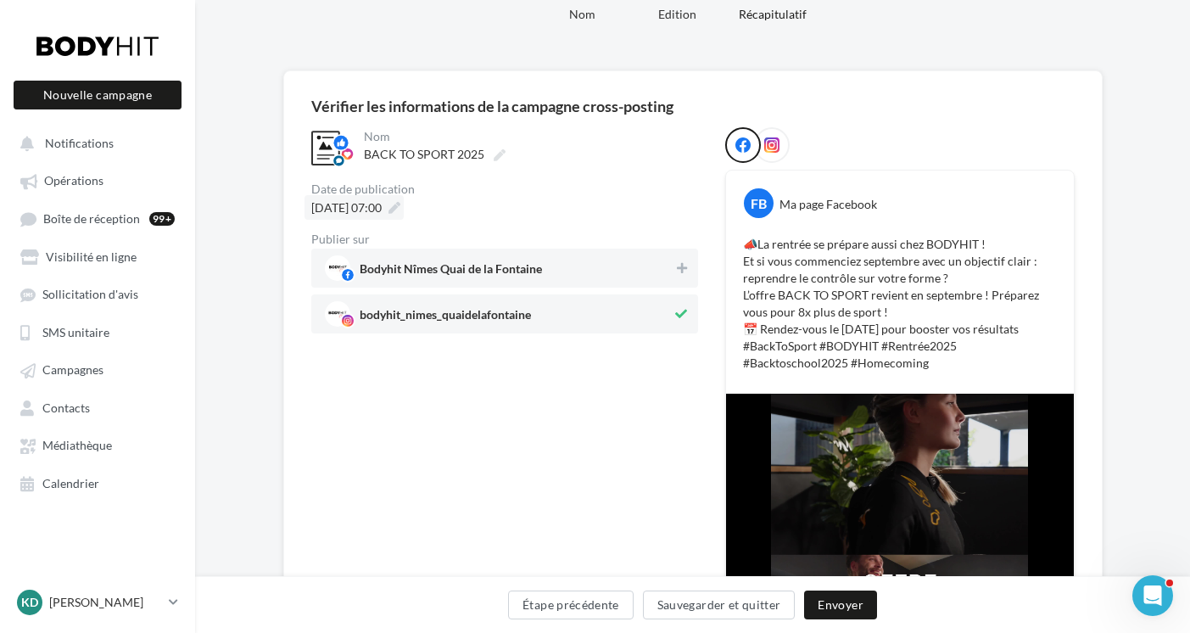
click at [382, 208] on span "22/09/2025 à 07:00" at bounding box center [346, 207] width 70 height 14
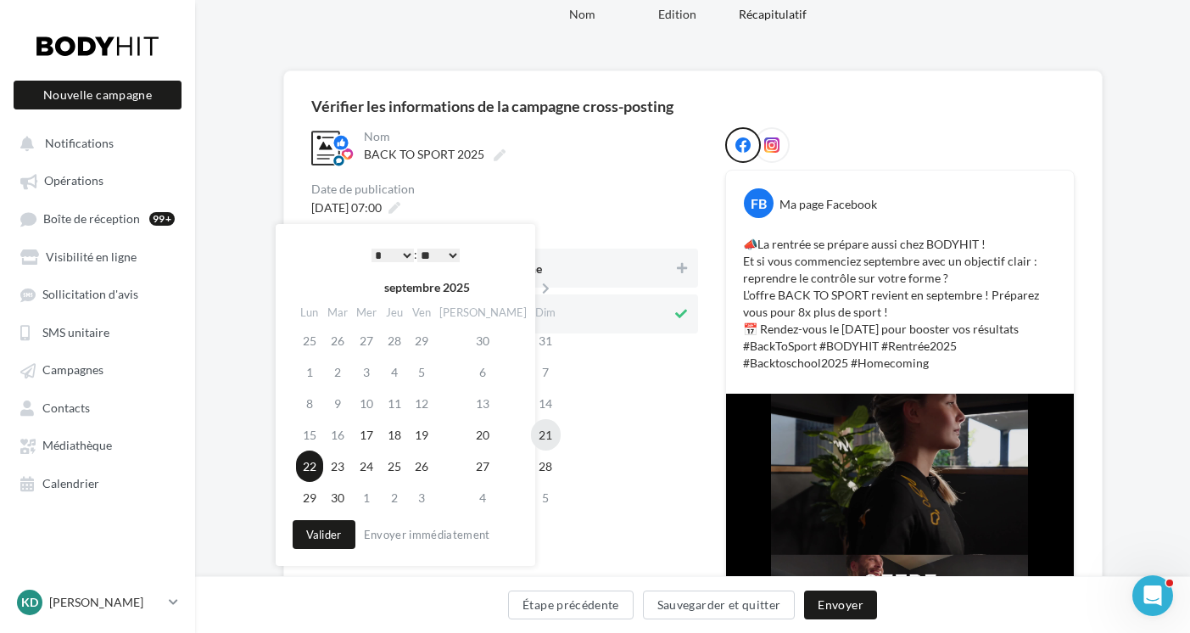
click at [531, 435] on td "21" at bounding box center [546, 434] width 30 height 31
click at [401, 252] on select "* * * * * * * * * * ** ** ** ** ** ** ** ** ** ** ** ** ** **" at bounding box center [393, 256] width 42 height 14
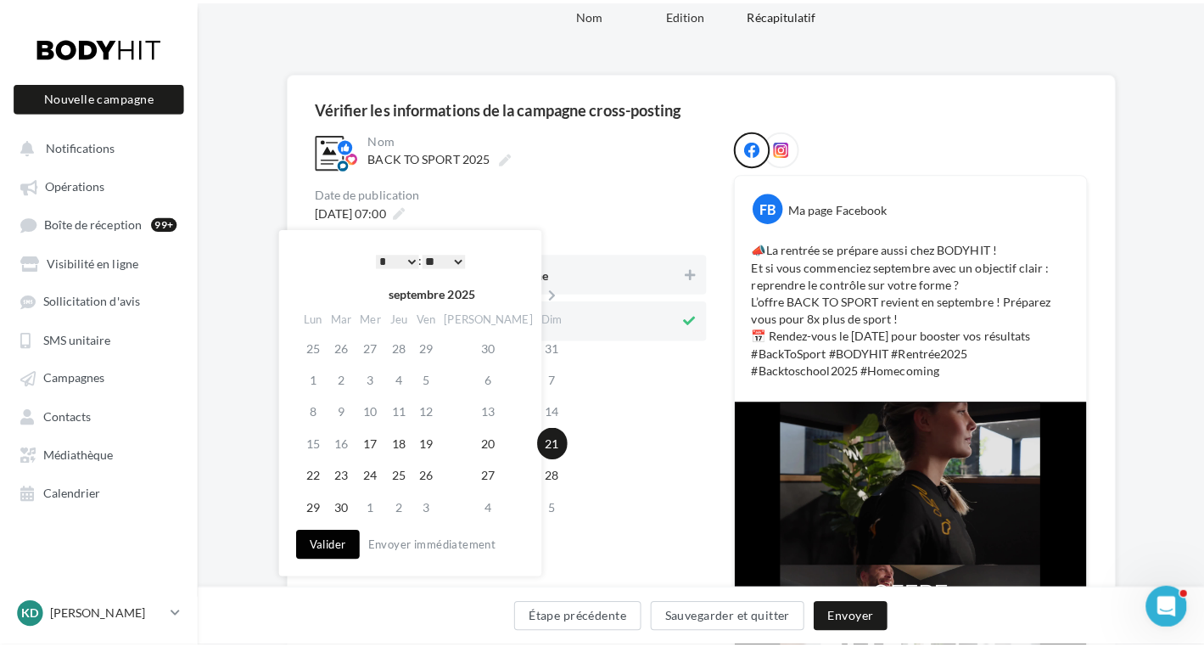
scroll to position [69, 0]
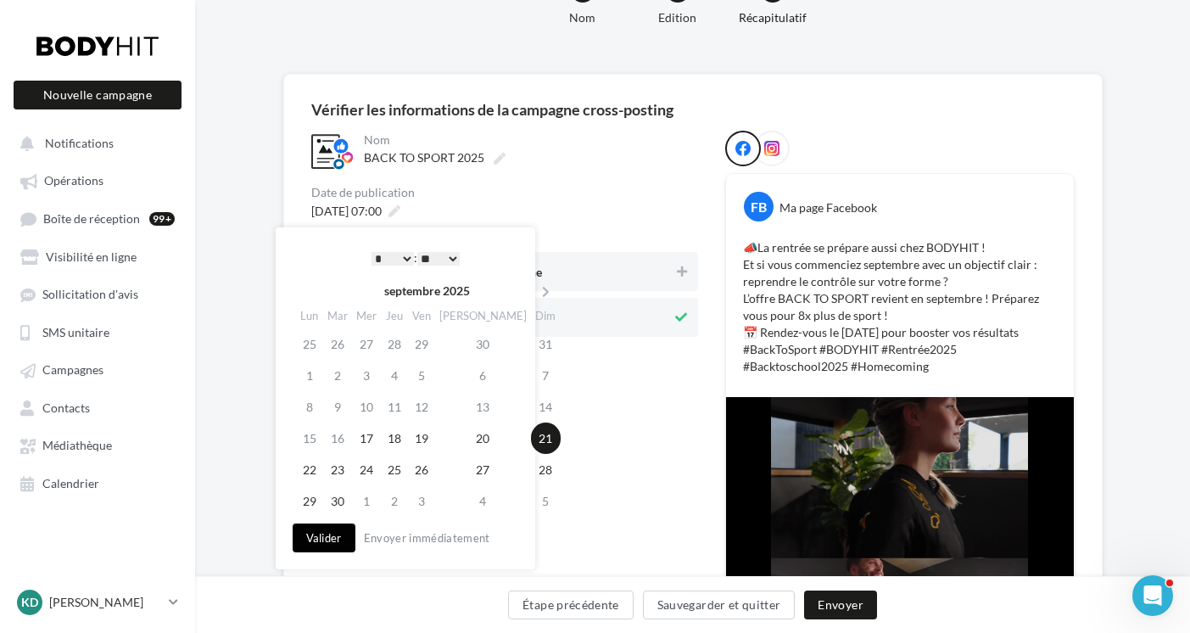
click at [331, 536] on button "Valider" at bounding box center [324, 538] width 63 height 29
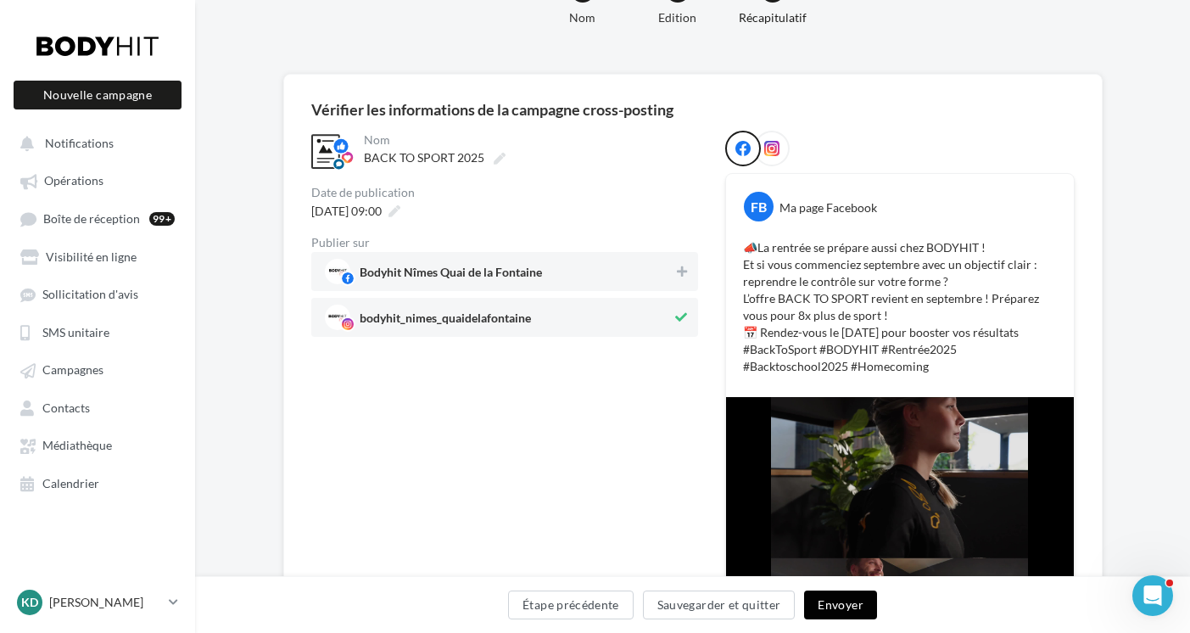
click at [832, 603] on button "Envoyer" at bounding box center [840, 605] width 72 height 29
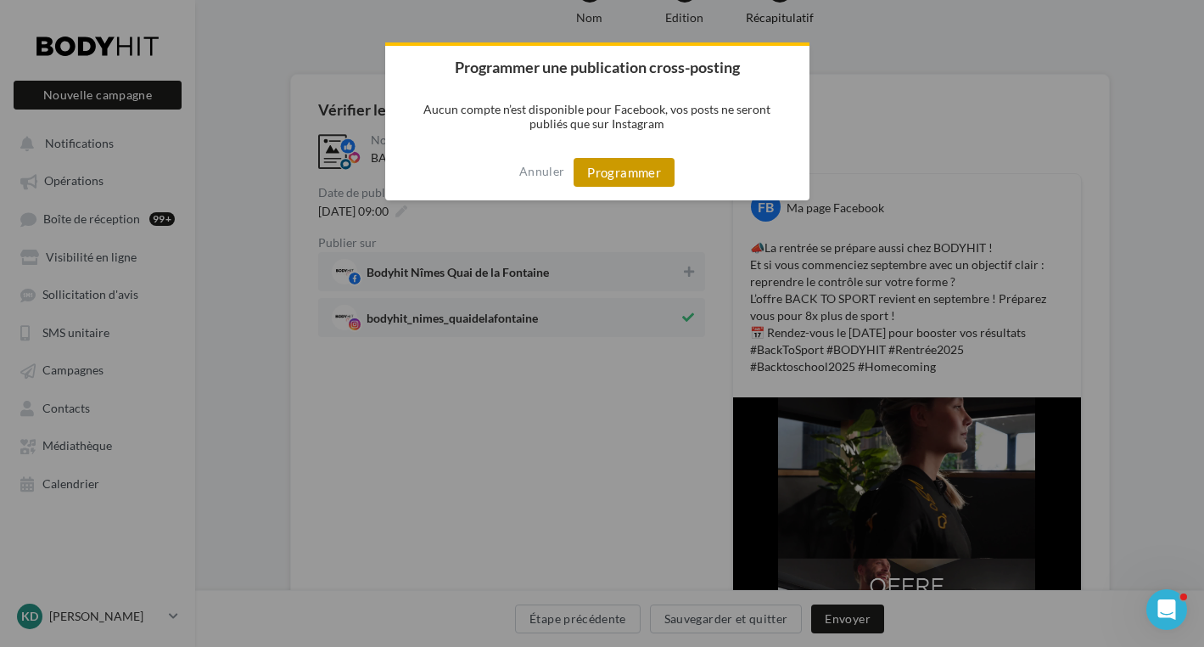
click at [627, 171] on button "Programmer" at bounding box center [624, 172] width 101 height 29
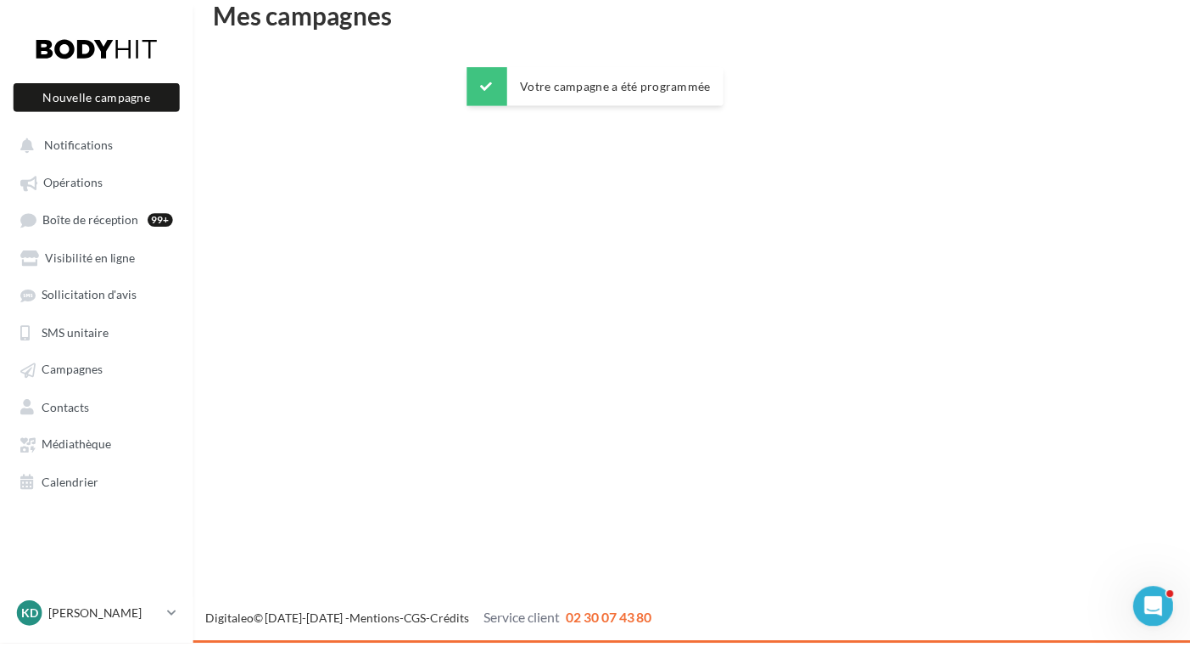
scroll to position [27, 0]
